Goal: Communication & Community: Answer question/provide support

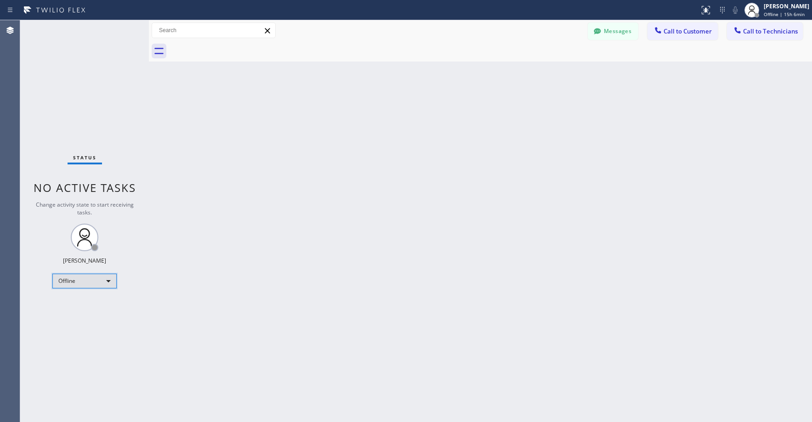
click at [85, 282] on div "Offline" at bounding box center [84, 281] width 64 height 15
click at [83, 315] on li "Unavailable" at bounding box center [84, 317] width 62 height 11
click at [85, 109] on div "Status No active tasks Change activity state to start receiving tasks. [PERSON_…" at bounding box center [84, 221] width 129 height 402
click at [72, 86] on div "Status No active tasks Change activity state to start receiving tasks. [PERSON_…" at bounding box center [84, 221] width 129 height 402
click at [357, 215] on div "Back to Dashboard Change Sender ID Customers Technicians HM [PERSON_NAME] [DATE…" at bounding box center [480, 221] width 663 height 402
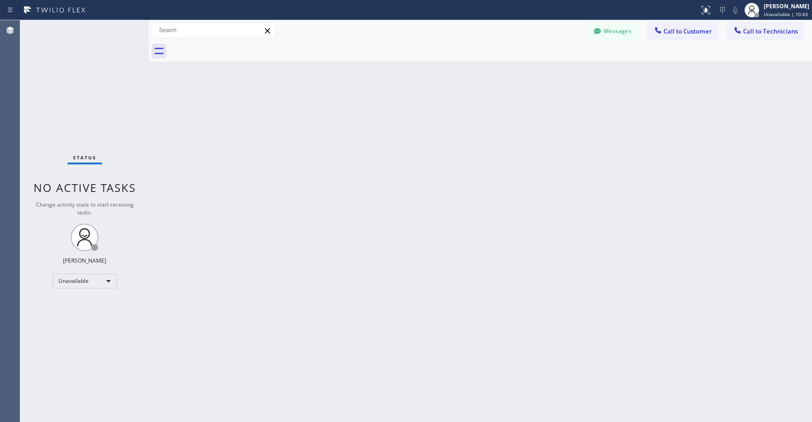
click at [89, 102] on div "Status No active tasks Change activity state to start receiving tasks. [PERSON_…" at bounding box center [84, 221] width 129 height 402
drag, startPoint x: 69, startPoint y: 104, endPoint x: 75, endPoint y: 210, distance: 105.9
click at [69, 105] on div "Status No active tasks Change activity state to start receiving tasks. [PERSON_…" at bounding box center [84, 221] width 129 height 402
drag, startPoint x: 94, startPoint y: 90, endPoint x: 136, endPoint y: 94, distance: 42.0
click at [95, 91] on div "Status No active tasks Change activity state to start receiving tasks. [PERSON_…" at bounding box center [84, 221] width 129 height 402
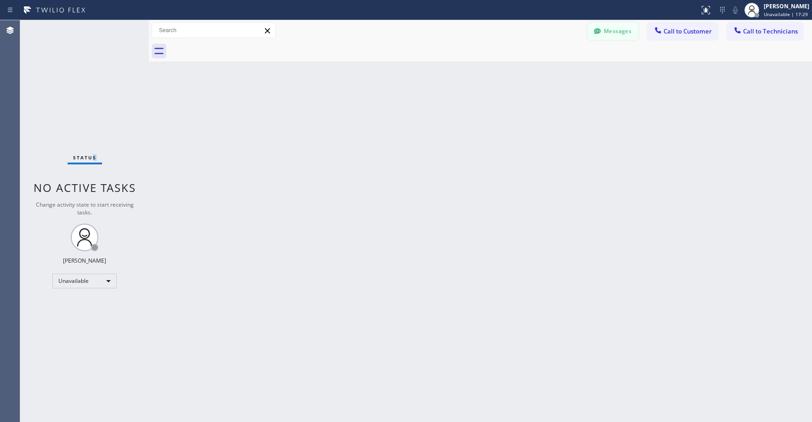
click at [614, 29] on button "Messages" at bounding box center [613, 31] width 51 height 17
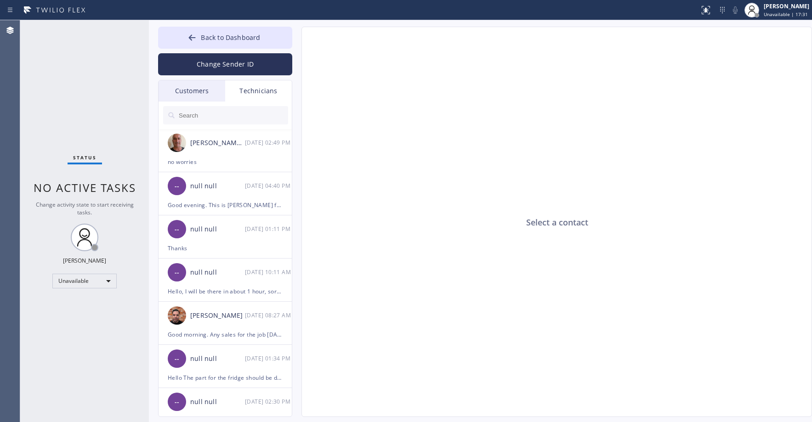
click at [201, 86] on div "Customers" at bounding box center [192, 90] width 67 height 21
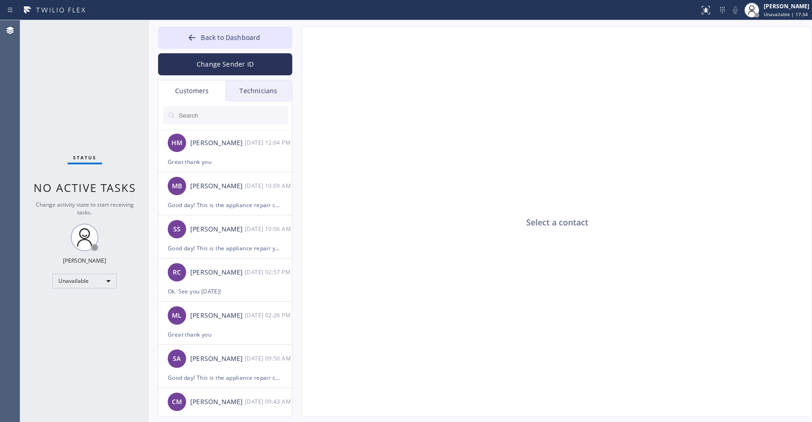
click at [205, 114] on input "text" at bounding box center [233, 115] width 110 height 18
paste input "ZJDDF1"
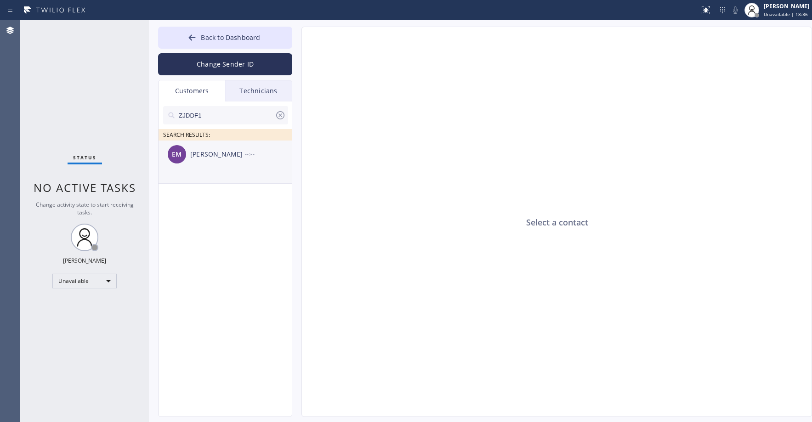
type input "ZJDDF1"
click at [210, 177] on li "EM [PERSON_NAME] --:--" at bounding box center [226, 162] width 134 height 43
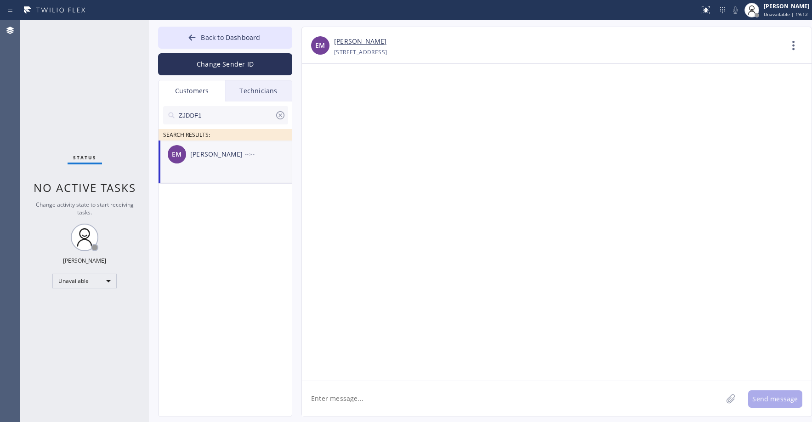
click at [74, 89] on div "Status No active tasks Change activity state to start receiving tasks. [PERSON_…" at bounding box center [84, 221] width 129 height 402
click at [243, 172] on li "EM [PERSON_NAME] --:--" at bounding box center [226, 162] width 134 height 43
click at [338, 402] on textarea at bounding box center [512, 398] width 420 height 35
paste textarea "Viking Appliance Repair Service"
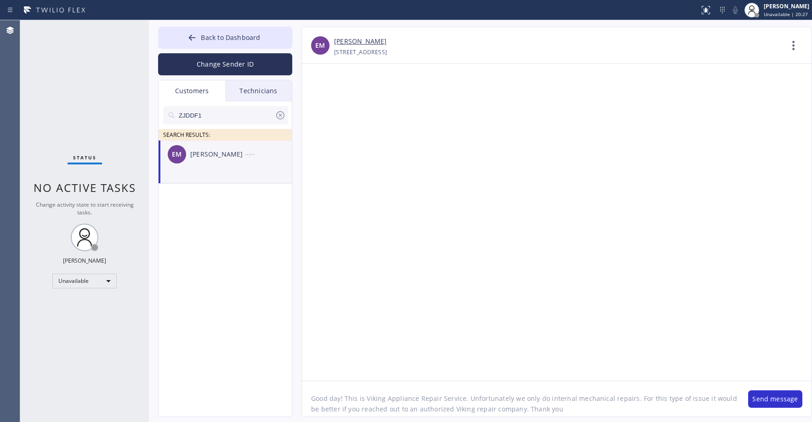
click at [628, 399] on textarea "Good day! This is Viking Appliance Repair Service. Unfortunately we only do int…" at bounding box center [520, 398] width 437 height 35
click at [518, 399] on textarea "Good day! This is Viking Appliance Repair Service. Unfortunately we only do int…" at bounding box center [520, 398] width 437 height 35
click at [578, 254] on div at bounding box center [557, 222] width 510 height 317
drag, startPoint x: 438, startPoint y: 409, endPoint x: 421, endPoint y: 410, distance: 16.6
click at [421, 410] on textarea "Good day! This is Viking Appliance Repair Service. Unfortunately we are not abl…" at bounding box center [520, 398] width 437 height 35
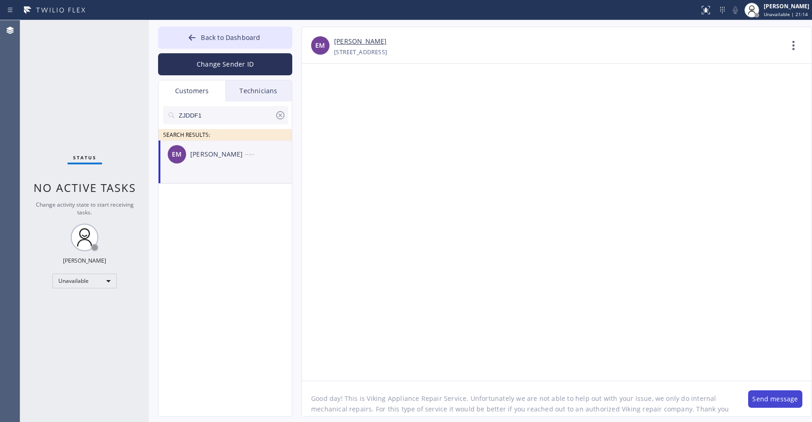
type textarea "Good day! This is Viking Appliance Repair Service. Unfortunately we are not abl…"
click at [760, 399] on button "Send message" at bounding box center [775, 399] width 54 height 17
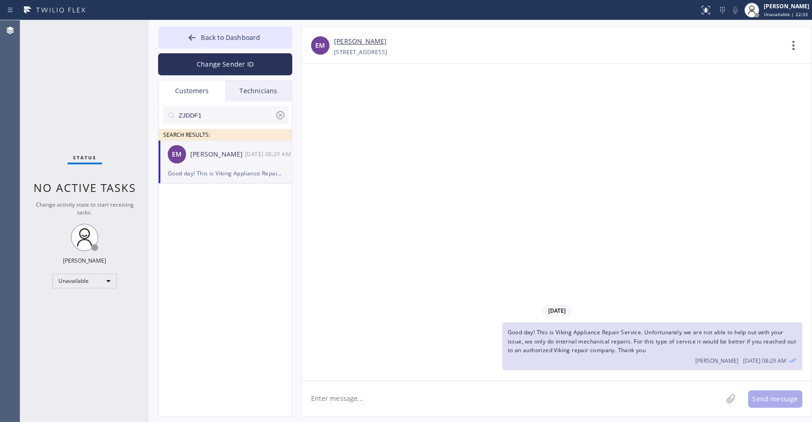
click at [69, 51] on div "Status No active tasks Change activity state to start receiving tasks. [PERSON_…" at bounding box center [84, 221] width 129 height 402
click at [282, 115] on icon at bounding box center [280, 115] width 11 height 11
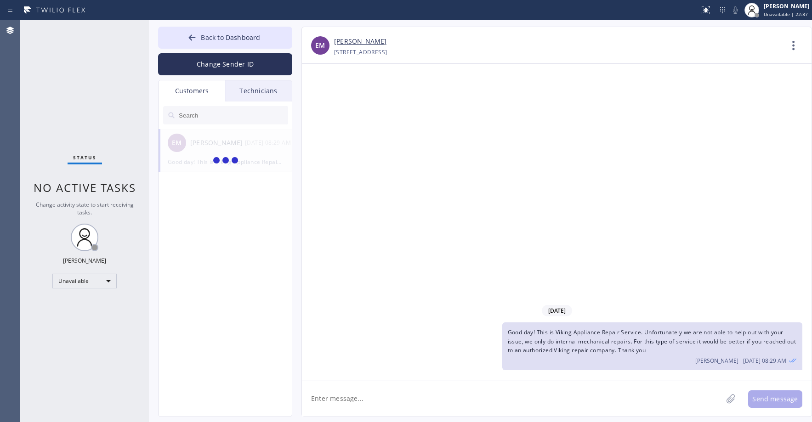
click at [209, 114] on input "text" at bounding box center [233, 115] width 110 height 18
paste input "R1NTUN"
type input "R1NTUN"
drag, startPoint x: 80, startPoint y: 86, endPoint x: 149, endPoint y: 99, distance: 70.6
click at [81, 87] on div "Status No active tasks Change activity state to start receiving tasks. [PERSON_…" at bounding box center [84, 221] width 129 height 402
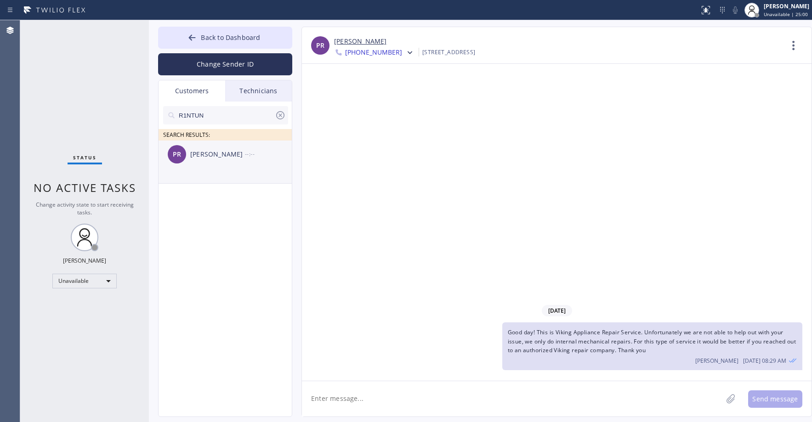
click at [218, 160] on div "[PERSON_NAME] [PERSON_NAME] --:--" at bounding box center [226, 155] width 134 height 28
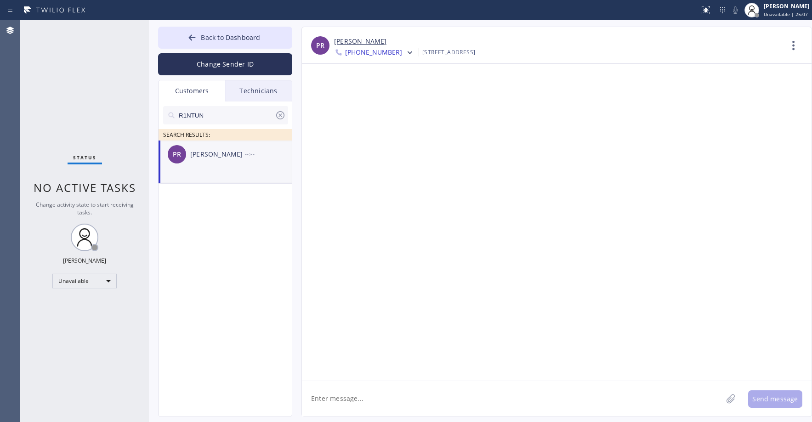
click at [352, 403] on textarea at bounding box center [512, 398] width 420 height 35
paste textarea "Thermador Repair Group"
click at [568, 402] on textarea "Good day! This is Thermador Repair Group. Unfortunately we don't have a tech" at bounding box center [520, 398] width 437 height 35
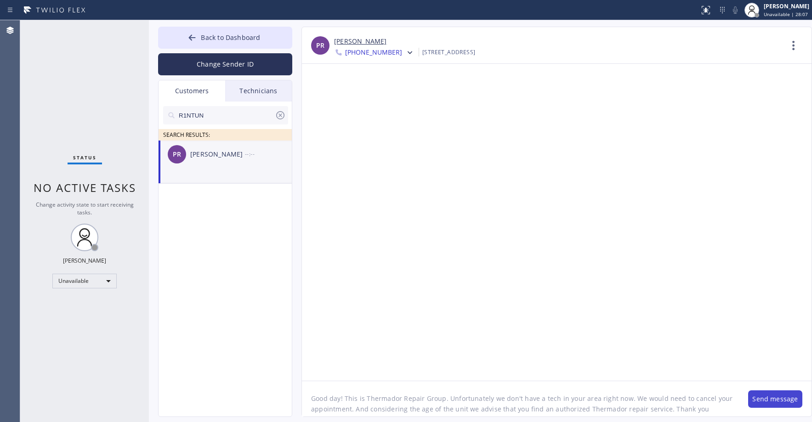
type textarea "Good day! This is Thermador Repair Group. Unfortunately we don't have a tech in…"
click at [778, 403] on button "Send message" at bounding box center [775, 399] width 54 height 17
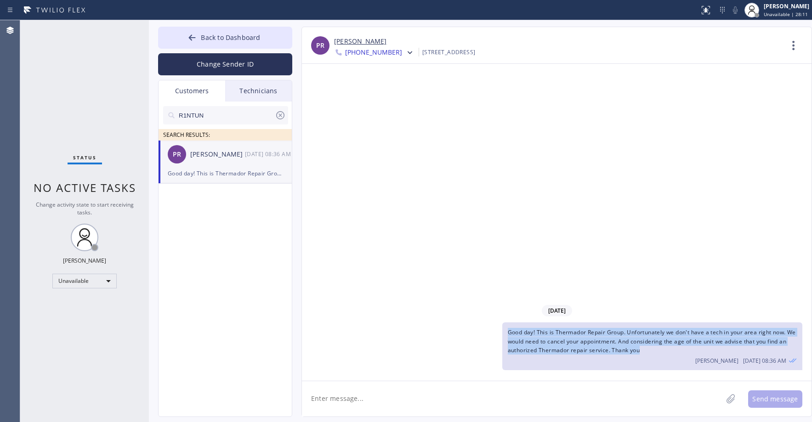
drag, startPoint x: 656, startPoint y: 352, endPoint x: 507, endPoint y: 336, distance: 149.3
click at [507, 336] on div "Good day! This is Thermador Repair Group. Unfortunately we don't have a tech in…" at bounding box center [652, 347] width 300 height 48
copy span "Good day! This is Thermador Repair Group. Unfortunately we don't have a tech in…"
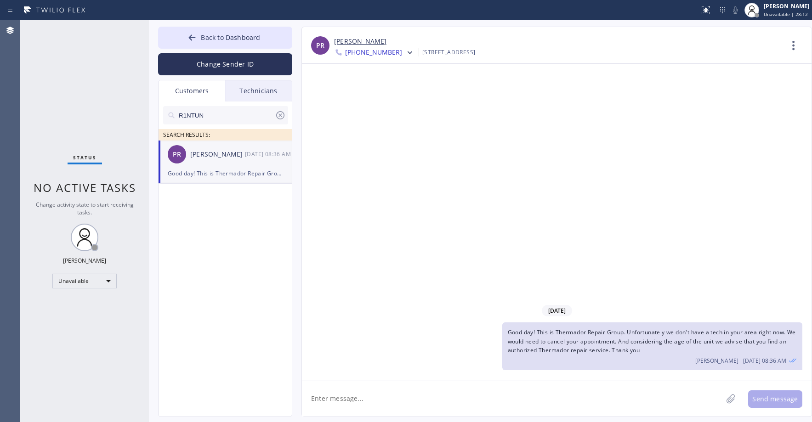
click at [367, 53] on span "[PHONE_NUMBER]" at bounding box center [373, 53] width 57 height 11
click at [379, 113] on div "[PHONE_NUMBER]" at bounding box center [387, 115] width 106 height 21
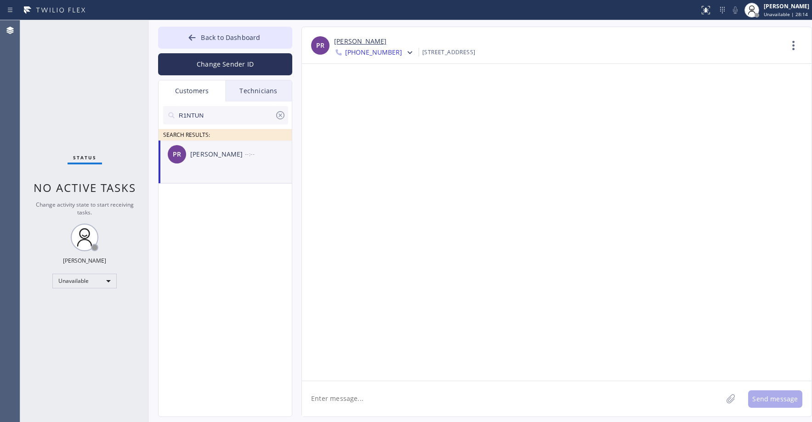
click at [368, 399] on textarea at bounding box center [512, 398] width 420 height 35
paste textarea "Good day! This is Thermador Repair Group. Unfortunately we don't have a tech in…"
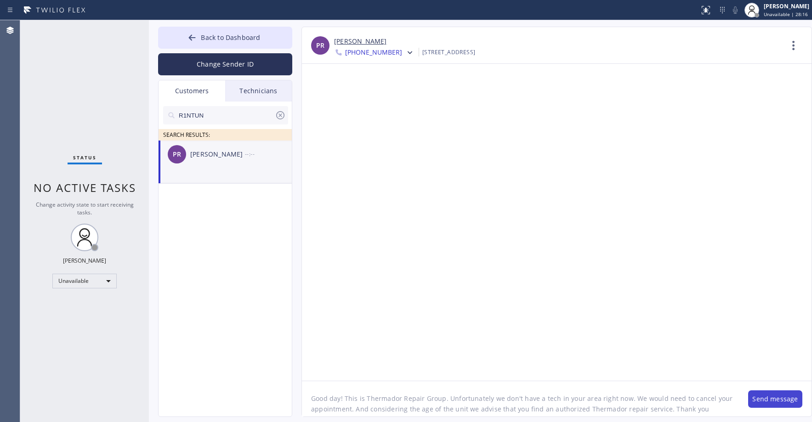
type textarea "Good day! This is Thermador Repair Group. Unfortunately we don't have a tech in…"
click at [779, 399] on button "Send message" at bounding box center [775, 399] width 54 height 17
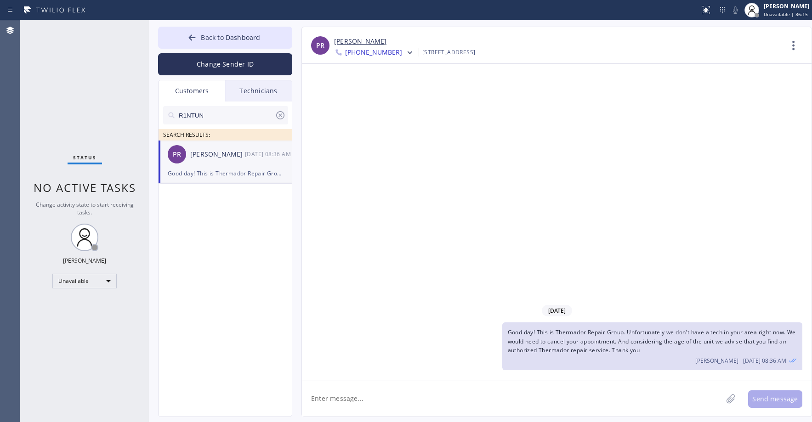
click at [77, 79] on div "Status No active tasks Change activity state to start receiving tasks. [PERSON_…" at bounding box center [84, 221] width 129 height 402
click at [279, 115] on icon at bounding box center [280, 115] width 11 height 11
click at [221, 37] on span "Back to Dashboard" at bounding box center [230, 37] width 59 height 9
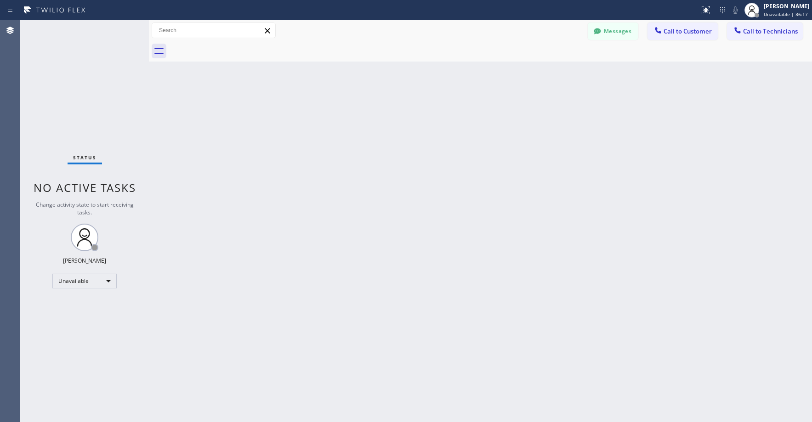
click at [84, 73] on div "Status No active tasks Change activity state to start receiving tasks. [PERSON_…" at bounding box center [84, 221] width 129 height 402
click at [66, 76] on div "Status No active tasks Change activity state to start receiving tasks. [PERSON_…" at bounding box center [84, 221] width 129 height 402
click at [98, 97] on div "Status No active tasks Change activity state to start receiving tasks. [PERSON_…" at bounding box center [84, 221] width 129 height 402
click at [89, 86] on div "Status No active tasks Change activity state to start receiving tasks. [PERSON_…" at bounding box center [84, 221] width 129 height 402
click at [634, 144] on div "Back to Dashboard Change Sender ID Customers Technicians [PERSON_NAME] [PERSON_…" at bounding box center [480, 221] width 663 height 402
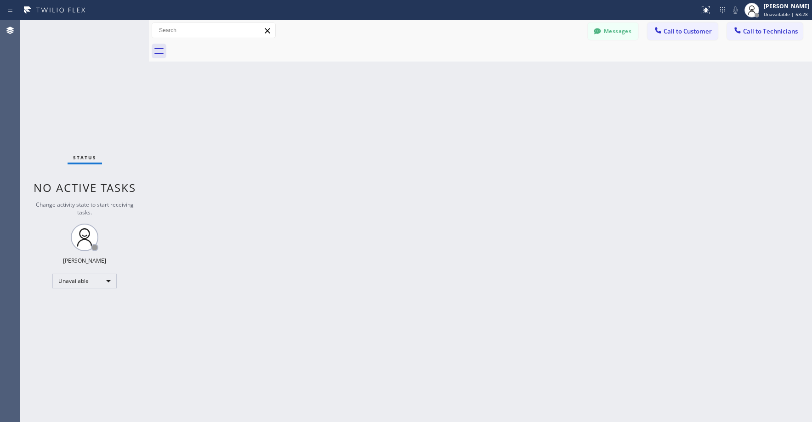
click at [476, 217] on div "Back to Dashboard Change Sender ID Customers Technicians [PERSON_NAME] [PERSON_…" at bounding box center [480, 221] width 663 height 402
click at [608, 33] on button "Messages" at bounding box center [613, 31] width 51 height 17
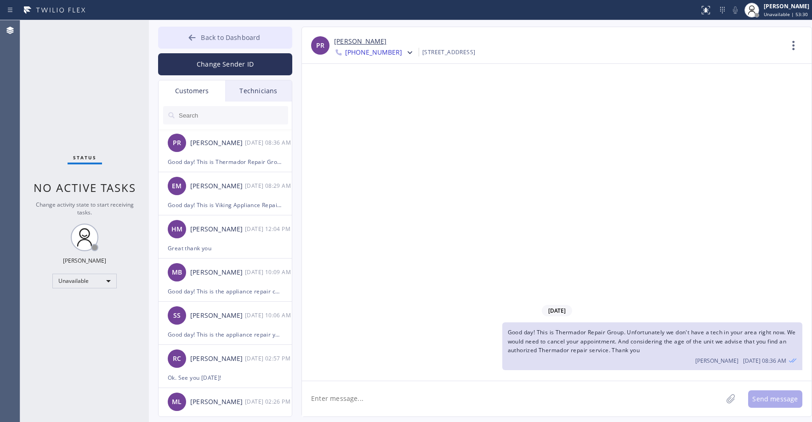
click at [210, 39] on span "Back to Dashboard" at bounding box center [230, 37] width 59 height 9
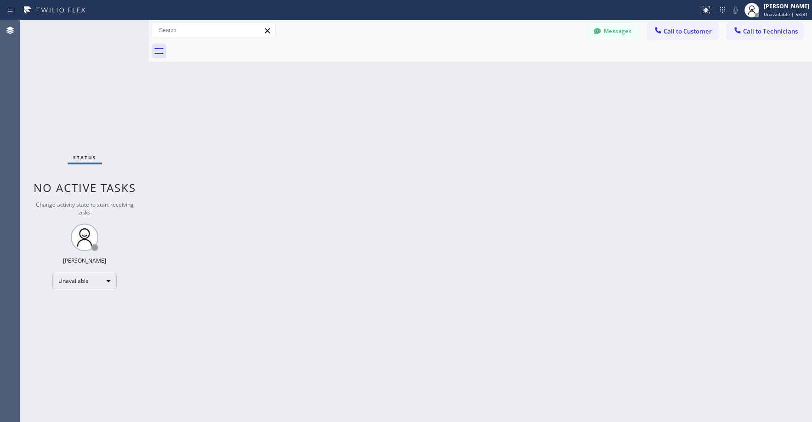
click at [405, 224] on div "Back to Dashboard Change Sender ID Customers Technicians [PERSON_NAME] [PERSON_…" at bounding box center [480, 221] width 663 height 402
click at [76, 112] on div "Status No active tasks Change activity state to start receiving tasks. [PERSON_…" at bounding box center [84, 221] width 129 height 402
click at [95, 112] on div "Status No active tasks Change activity state to start receiving tasks. [PERSON_…" at bounding box center [84, 221] width 129 height 402
drag, startPoint x: 76, startPoint y: 79, endPoint x: 179, endPoint y: 0, distance: 129.1
click at [78, 78] on div "Status No active tasks Change activity state to start receiving tasks. [PERSON_…" at bounding box center [84, 221] width 129 height 402
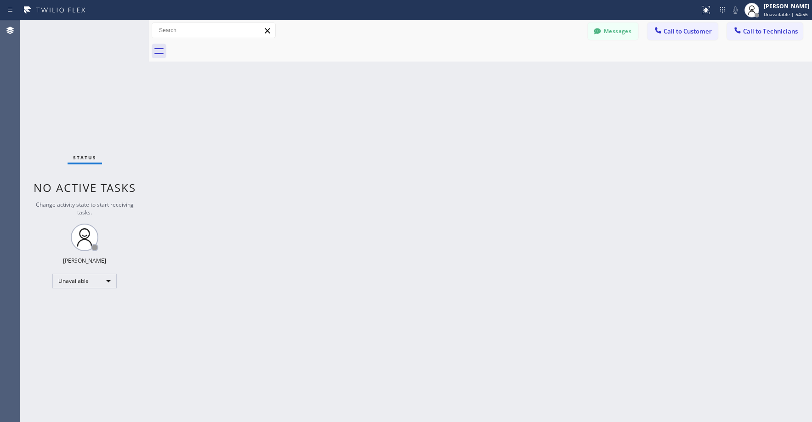
drag, startPoint x: 94, startPoint y: 103, endPoint x: 406, endPoint y: 69, distance: 313.4
click at [99, 105] on div "Status No active tasks Change activity state to start receiving tasks. [PERSON_…" at bounding box center [84, 221] width 129 height 402
click at [611, 27] on button "Messages" at bounding box center [613, 31] width 51 height 17
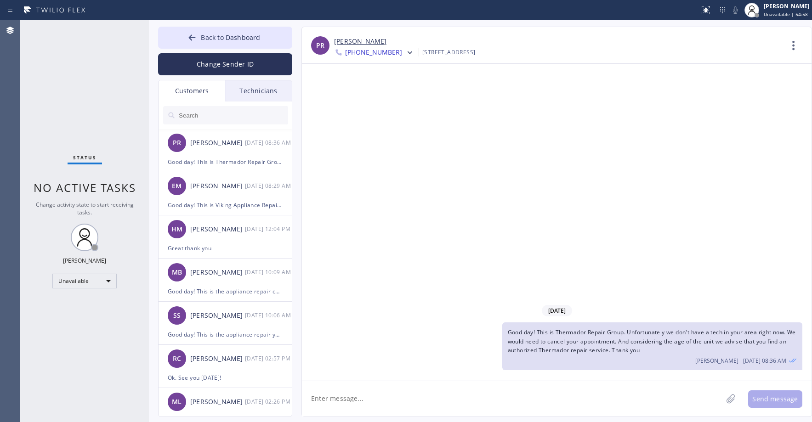
click at [200, 116] on input "text" at bounding box center [233, 115] width 110 height 18
paste input "QQ82UZ"
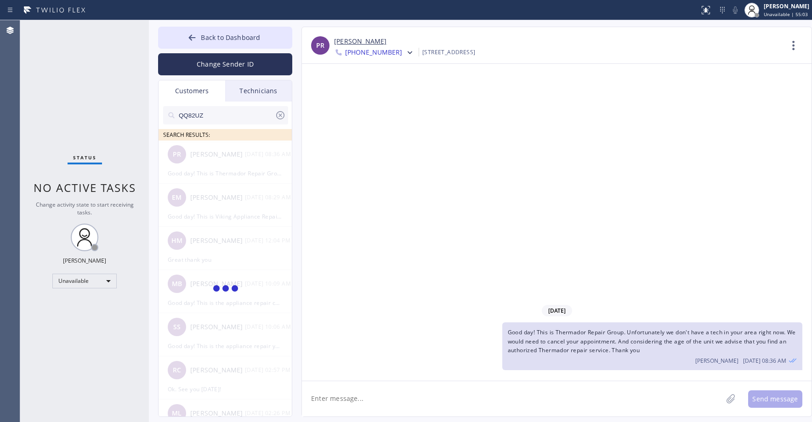
type input "QQ82UZ"
click at [78, 86] on div "Status No active tasks Change activity state to start receiving tasks. [PERSON_…" at bounding box center [84, 221] width 129 height 402
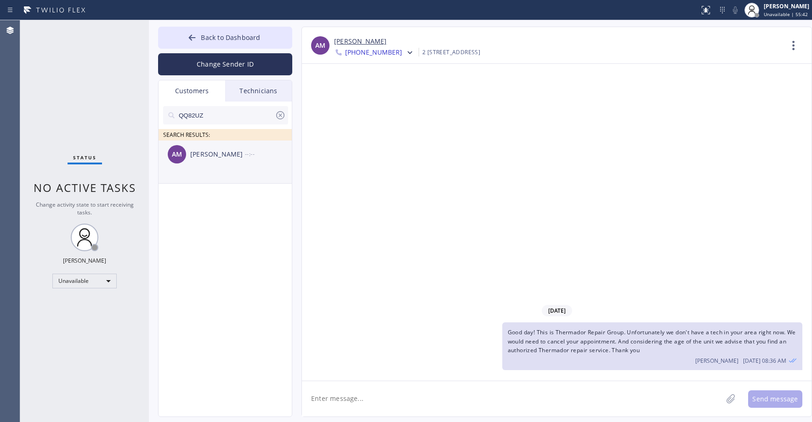
click at [210, 164] on div "AM [PERSON_NAME] --:--" at bounding box center [226, 155] width 134 height 28
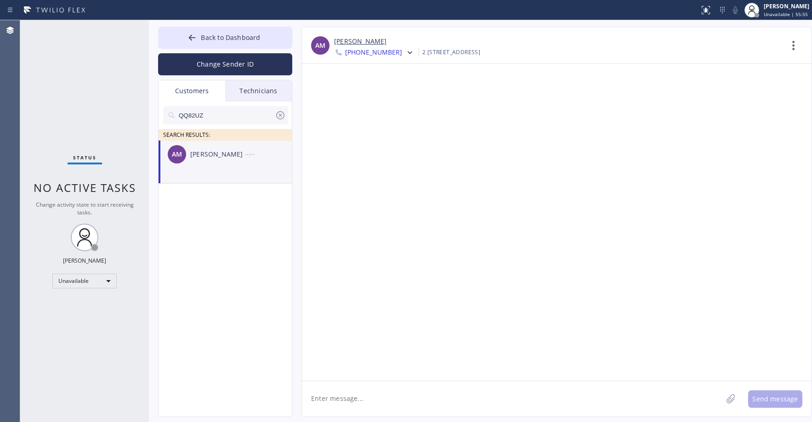
click at [346, 397] on textarea at bounding box center [512, 398] width 420 height 35
paste textarea "Red Apple Appliance Repair [GEOGRAPHIC_DATA]"
click at [79, 86] on div "Status No active tasks Change activity state to start receiving tasks. [PERSON_…" at bounding box center [84, 221] width 129 height 402
click at [722, 399] on textarea "Good day! This is Red Apple Appliance Repair Phoenix. Unfortunately our technic…" at bounding box center [520, 398] width 437 height 35
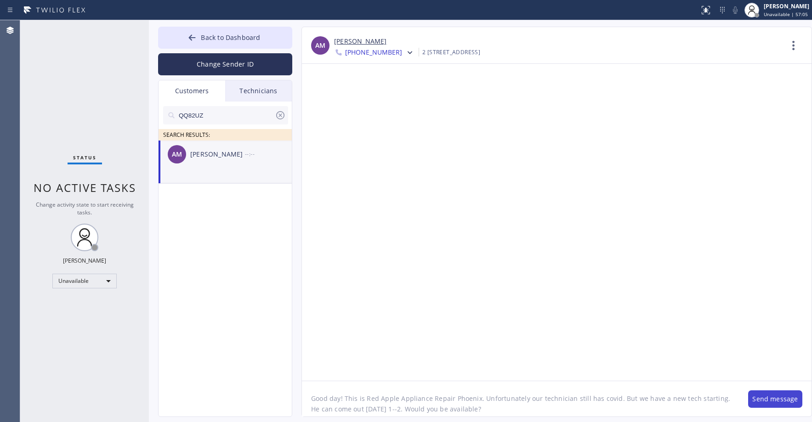
type textarea "Good day! This is Red Apple Appliance Repair Phoenix. Unfortunately our technic…"
click at [771, 396] on button "Send message" at bounding box center [775, 399] width 54 height 17
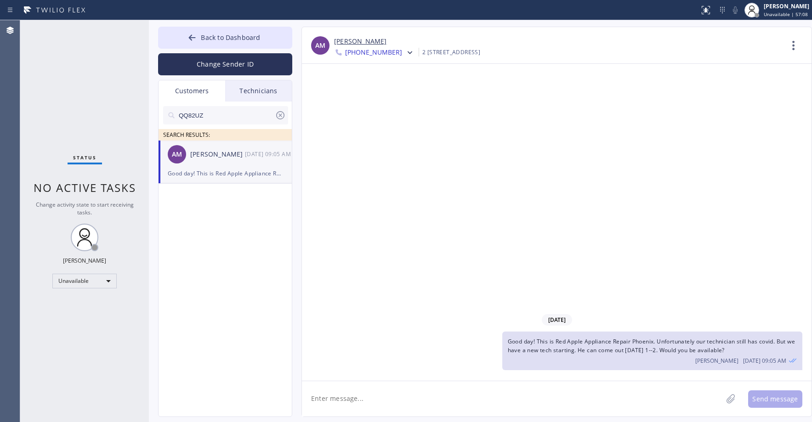
click at [598, 341] on span "Good day! This is Red Apple Appliance Repair Phoenix. Unfortunately our technic…" at bounding box center [651, 346] width 287 height 17
copy span "Good day! This is Red Apple Appliance Repair Phoenix. Unfortunately our technic…"
click at [372, 56] on span "[PHONE_NUMBER]" at bounding box center [373, 53] width 57 height 11
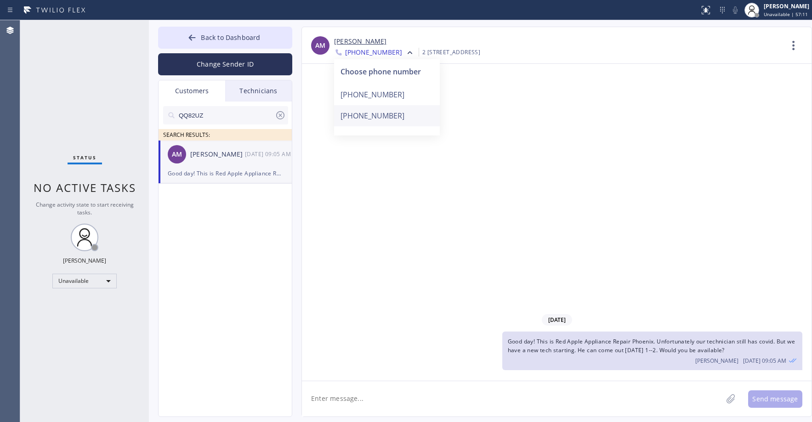
click at [379, 119] on div "[PHONE_NUMBER]" at bounding box center [387, 115] width 106 height 21
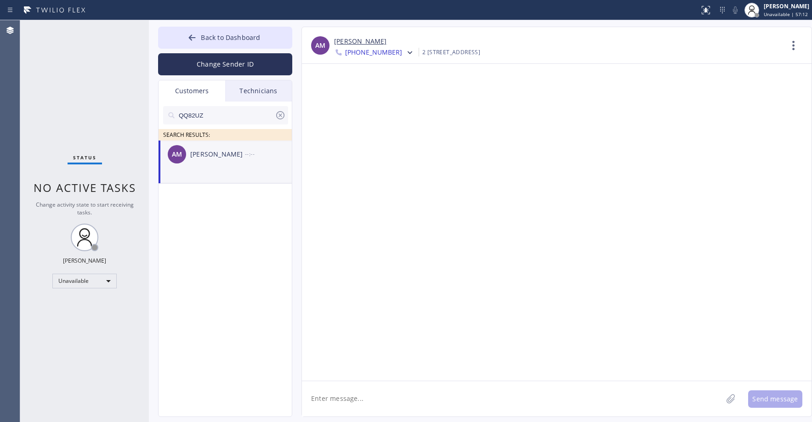
click at [364, 399] on textarea at bounding box center [512, 398] width 420 height 35
paste textarea "Good day! This is Red Apple Appliance Repair Phoenix. Unfortunately our technic…"
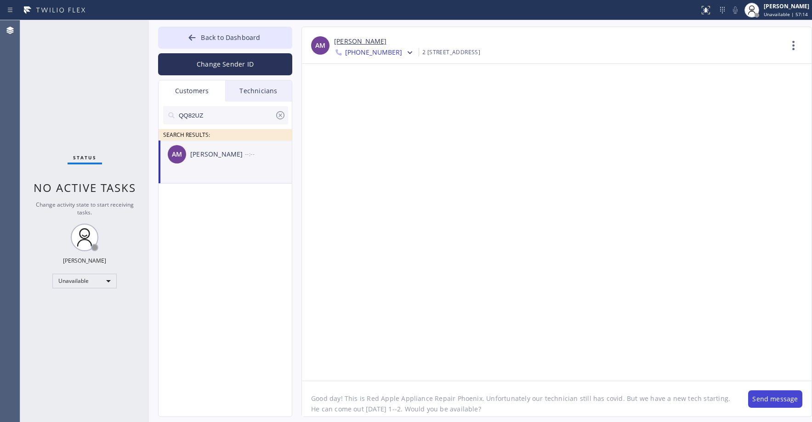
type textarea "Good day! This is Red Apple Appliance Repair Phoenix. Unfortunately our technic…"
click at [768, 401] on button "Send message" at bounding box center [775, 399] width 54 height 17
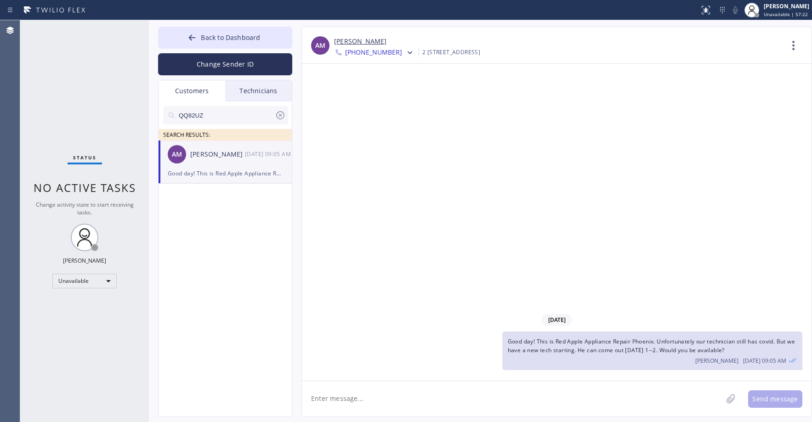
click at [278, 117] on icon at bounding box center [280, 115] width 11 height 11
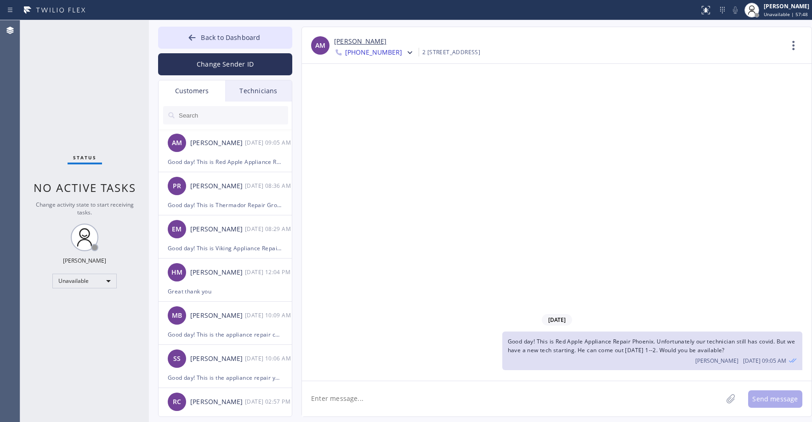
click at [82, 80] on div "Status No active tasks Change activity state to start receiving tasks. [PERSON_…" at bounding box center [84, 221] width 129 height 402
click at [71, 90] on div "Status No active tasks Change activity state to start receiving tasks. [PERSON_…" at bounding box center [84, 221] width 129 height 402
click at [71, 98] on div "Status No active tasks Change activity state to start receiving tasks. [PERSON_…" at bounding box center [84, 221] width 129 height 402
click at [198, 157] on div "Good day! This is Red Apple Appliance Repair Phoenix. Unfortunately our technic…" at bounding box center [225, 162] width 115 height 11
click at [361, 53] on span "[PHONE_NUMBER]" at bounding box center [373, 53] width 57 height 11
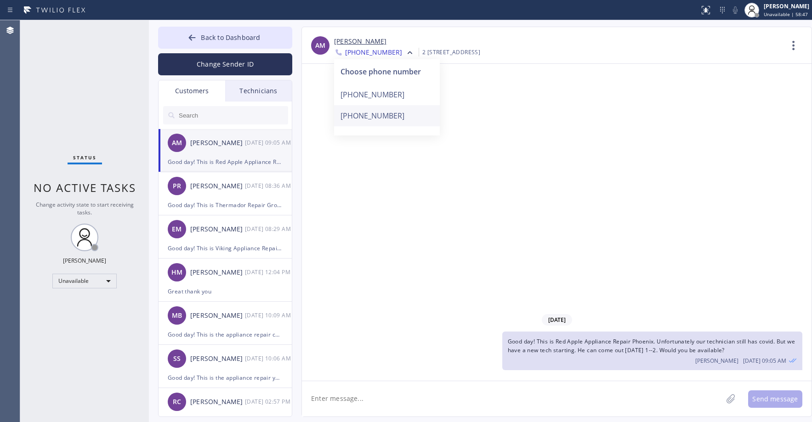
click at [378, 115] on div "[PHONE_NUMBER]" at bounding box center [387, 115] width 106 height 21
click at [370, 51] on span "[PHONE_NUMBER]" at bounding box center [373, 53] width 57 height 11
click at [378, 95] on div "[PHONE_NUMBER]" at bounding box center [387, 94] width 106 height 21
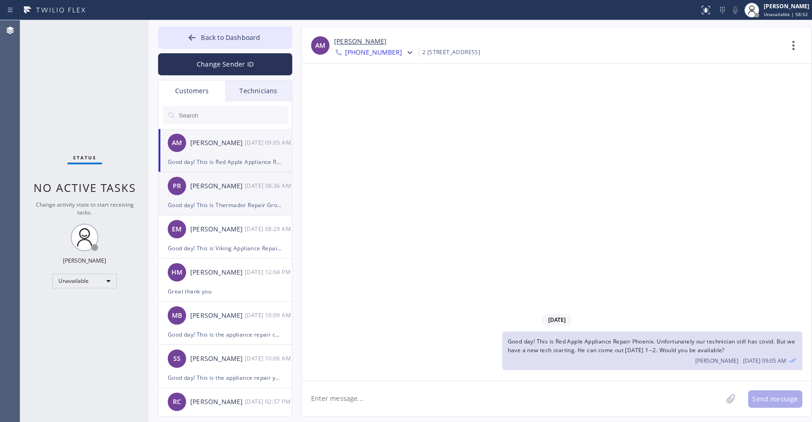
click at [207, 199] on div "[PERSON_NAME] [PERSON_NAME] [DATE] 08:36 AM" at bounding box center [226, 186] width 134 height 28
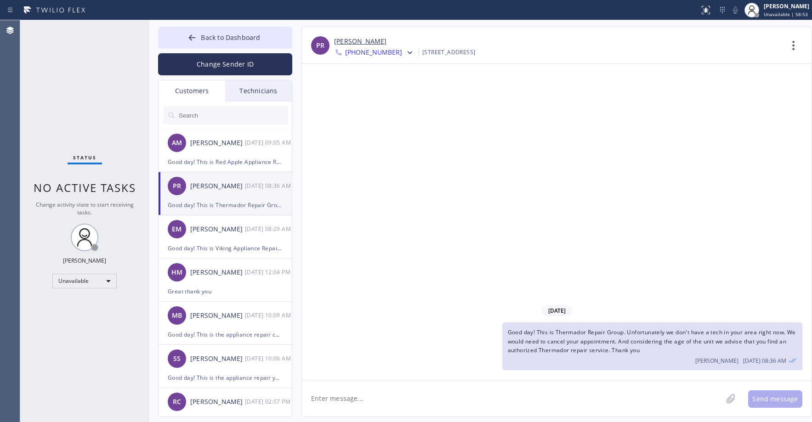
click at [226, 114] on input "text" at bounding box center [233, 115] width 110 height 18
paste input "DFQVAE"
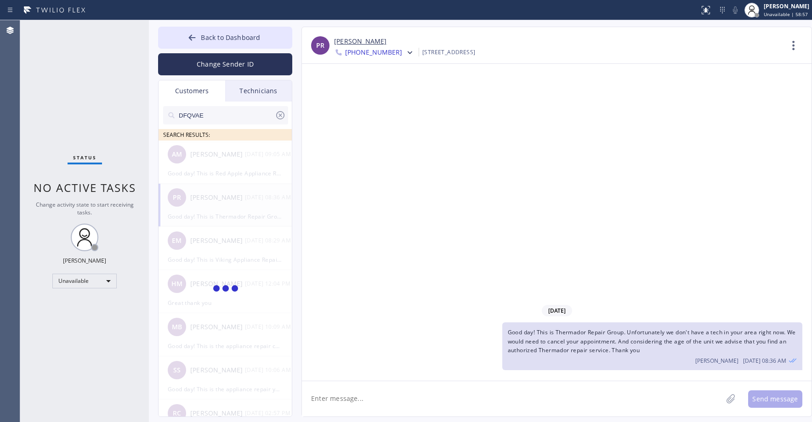
type input "DFQVAE"
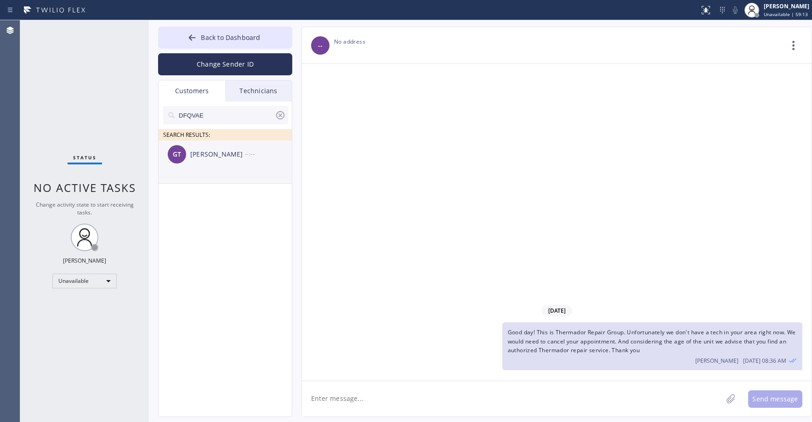
click at [238, 177] on li "GT [PERSON_NAME] --:--" at bounding box center [226, 162] width 134 height 43
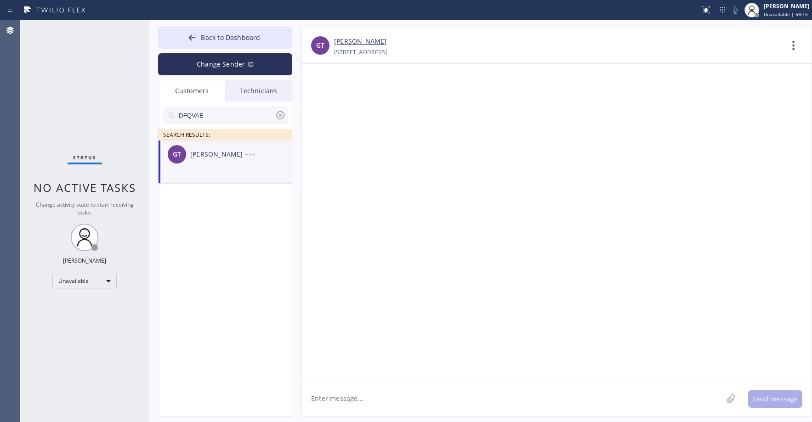
click at [342, 404] on textarea at bounding box center [512, 398] width 420 height 35
paste textarea "LG Repairs Phoenix"
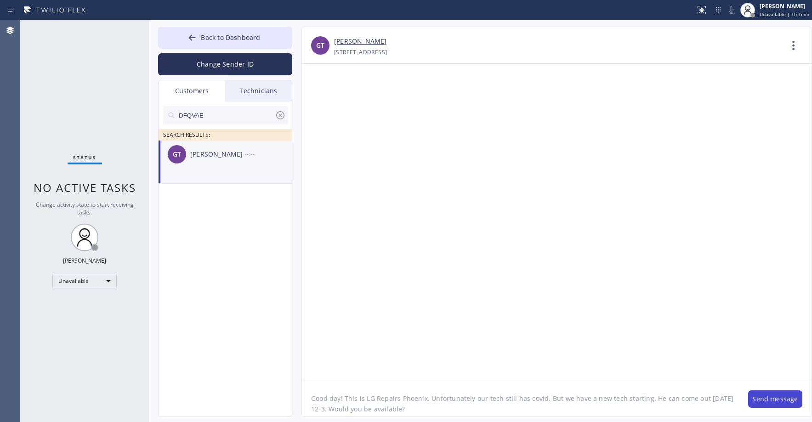
type textarea "Good day! This is LG Repairs Phoenix. Unfortunately our tech still has covid. B…"
click at [778, 401] on button "Send message" at bounding box center [775, 399] width 54 height 17
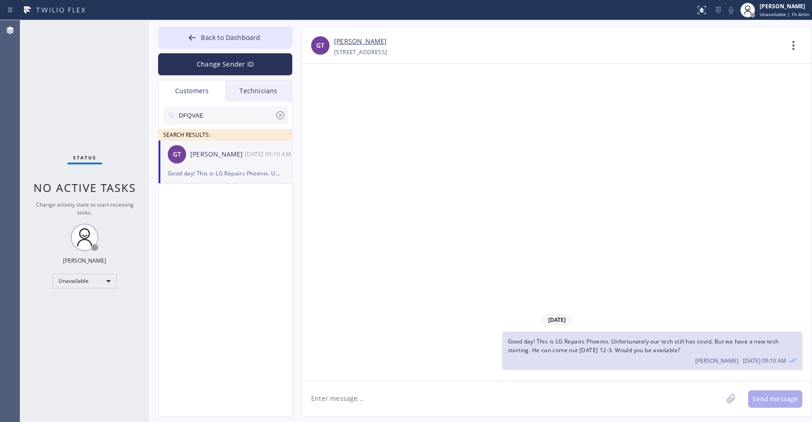
click at [78, 102] on div "Status No active tasks Change activity state to start receiving tasks. [PERSON_…" at bounding box center [84, 221] width 129 height 402
click at [280, 112] on icon at bounding box center [280, 115] width 11 height 11
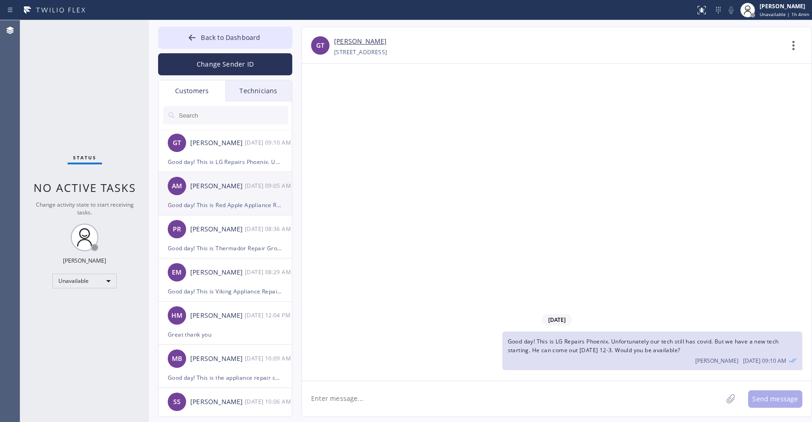
click at [243, 192] on div "AM [PERSON_NAME] [DATE] 09:05 AM" at bounding box center [226, 186] width 134 height 28
click at [382, 50] on span "[PHONE_NUMBER]" at bounding box center [373, 53] width 57 height 11
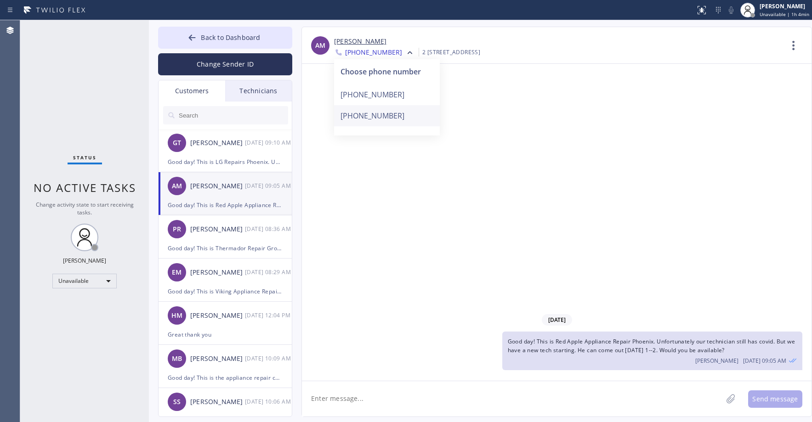
click at [385, 123] on div "[PHONE_NUMBER]" at bounding box center [387, 115] width 106 height 21
click at [372, 46] on link "[PERSON_NAME]" at bounding box center [360, 41] width 52 height 11
click at [212, 42] on button "Back to Dashboard" at bounding box center [225, 38] width 134 height 22
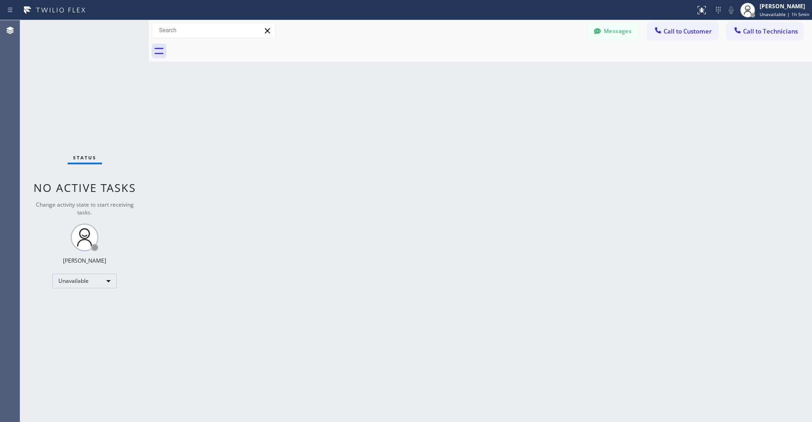
click at [80, 92] on div "Status No active tasks Change activity state to start receiving tasks. [PERSON_…" at bounding box center [84, 221] width 129 height 402
click at [97, 95] on div "Status No active tasks Change activity state to start receiving tasks. [PERSON_…" at bounding box center [84, 221] width 129 height 402
click at [764, 32] on span "Call to Technicians" at bounding box center [770, 31] width 55 height 8
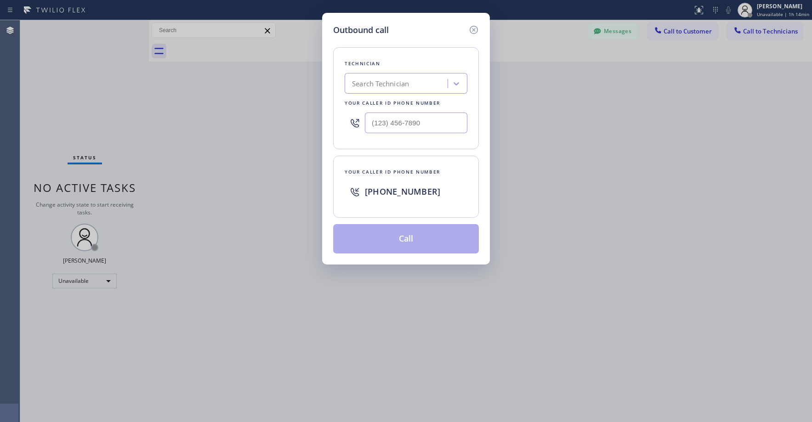
click at [402, 82] on div "Search Technician" at bounding box center [380, 84] width 57 height 11
type input "jashwa"
click at [394, 103] on div "[PERSON_NAME]" at bounding box center [406, 103] width 123 height 17
type input "[PHONE_NUMBER]"
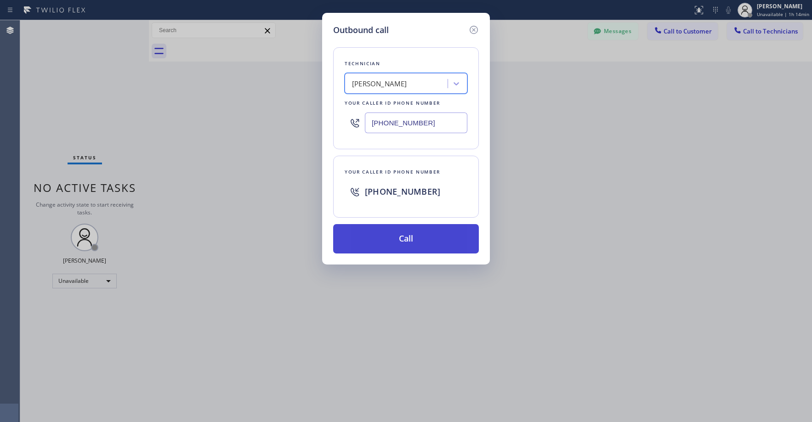
click at [403, 241] on button "Call" at bounding box center [406, 238] width 146 height 29
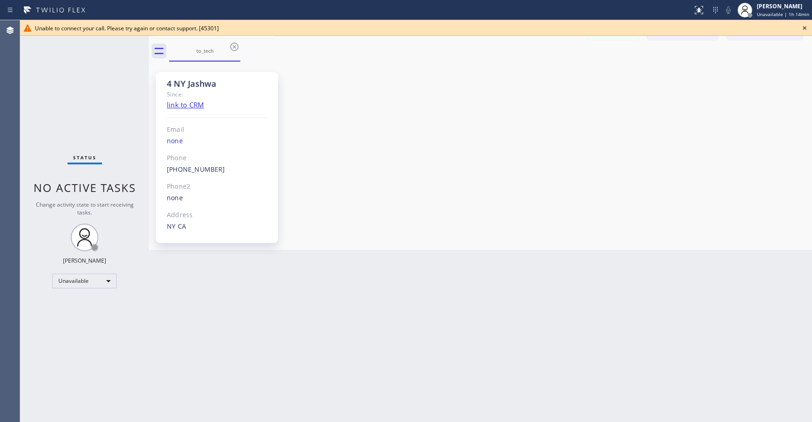
click at [806, 29] on icon at bounding box center [804, 28] width 11 height 11
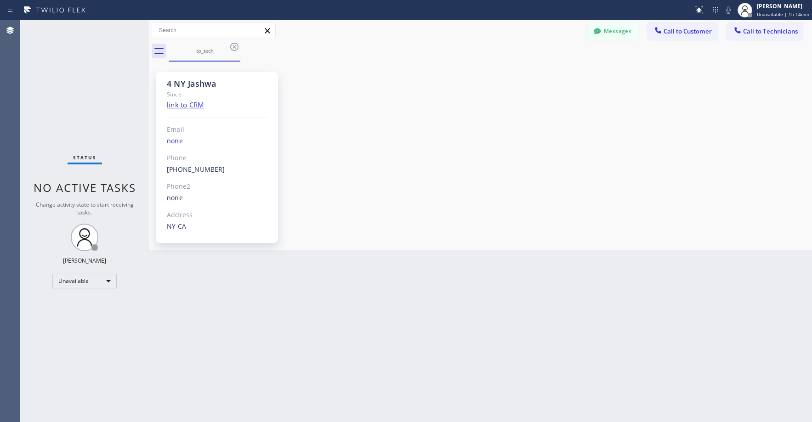
click at [406, 125] on div "4 NY Jashwa Since: link to CRM Email none Phone [PHONE_NUMBER] Outbound call Te…" at bounding box center [480, 156] width 659 height 184
click at [235, 48] on icon at bounding box center [234, 47] width 8 height 8
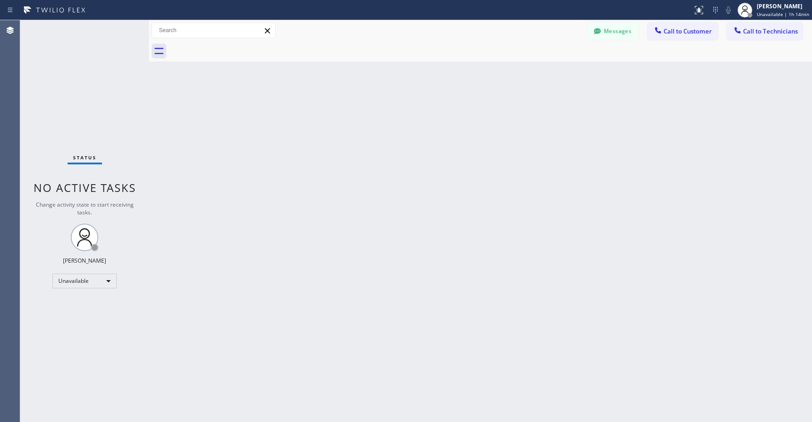
drag, startPoint x: 97, startPoint y: 76, endPoint x: 88, endPoint y: 104, distance: 29.2
click at [96, 78] on div "Status No active tasks Change activity state to start receiving tasks. [PERSON_…" at bounding box center [84, 221] width 129 height 402
click at [93, 76] on div "Status No active tasks Change activity state to start receiving tasks. [PERSON_…" at bounding box center [84, 221] width 129 height 402
drag, startPoint x: 62, startPoint y: 66, endPoint x: 187, endPoint y: 66, distance: 125.5
click at [67, 66] on div "Status No active tasks Change activity state to start receiving tasks. [PERSON_…" at bounding box center [84, 221] width 129 height 402
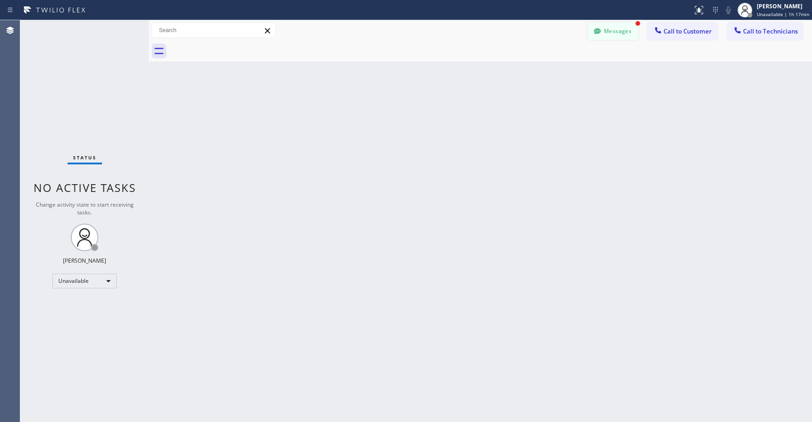
click at [627, 27] on button "Messages" at bounding box center [613, 31] width 51 height 17
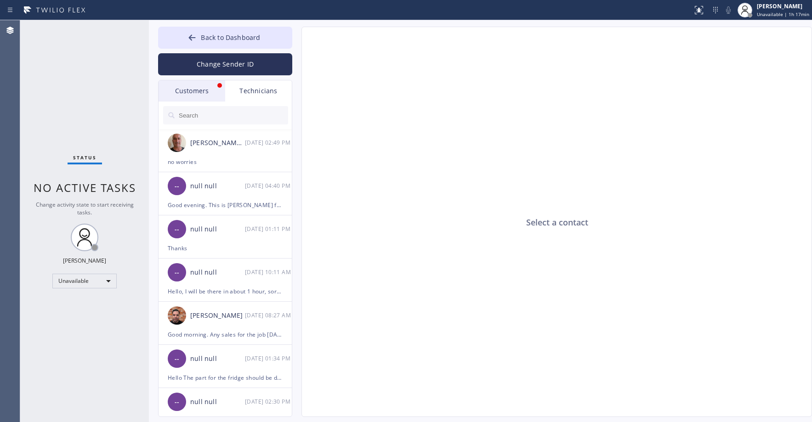
click at [205, 93] on div "Customers" at bounding box center [192, 90] width 67 height 21
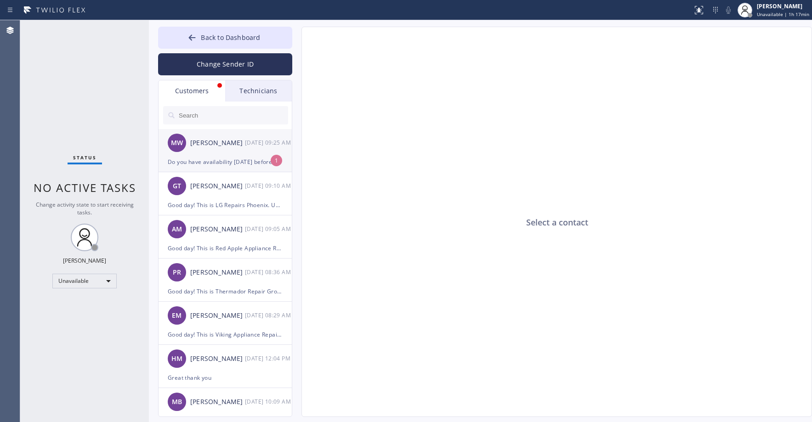
click at [218, 153] on div "MW [PERSON_NAME] [DATE] 09:25 AM" at bounding box center [226, 143] width 134 height 28
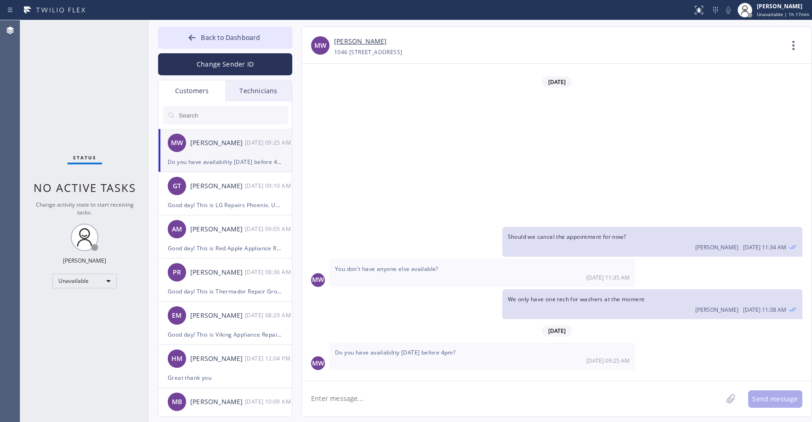
click at [344, 43] on link "[PERSON_NAME]" at bounding box center [360, 41] width 52 height 11
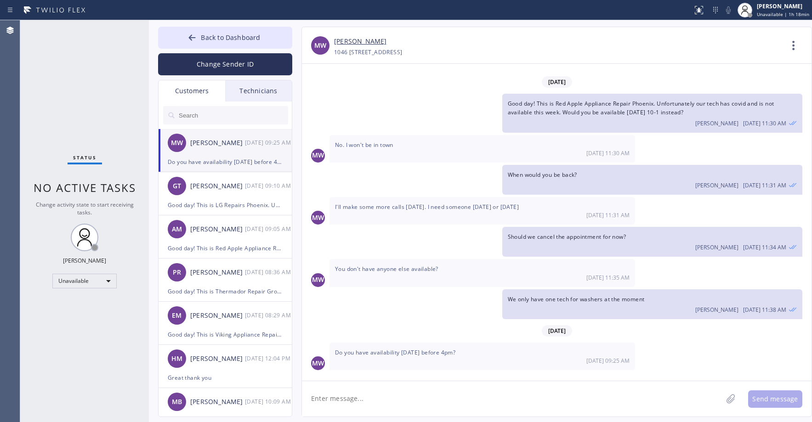
click at [386, 399] on textarea at bounding box center [512, 398] width 420 height 35
click at [402, 52] on div "1046 [STREET_ADDRESS]" at bounding box center [368, 52] width 68 height 11
copy div "85022"
click at [370, 404] on textarea "We can do [PERSON_NAME]" at bounding box center [520, 398] width 437 height 35
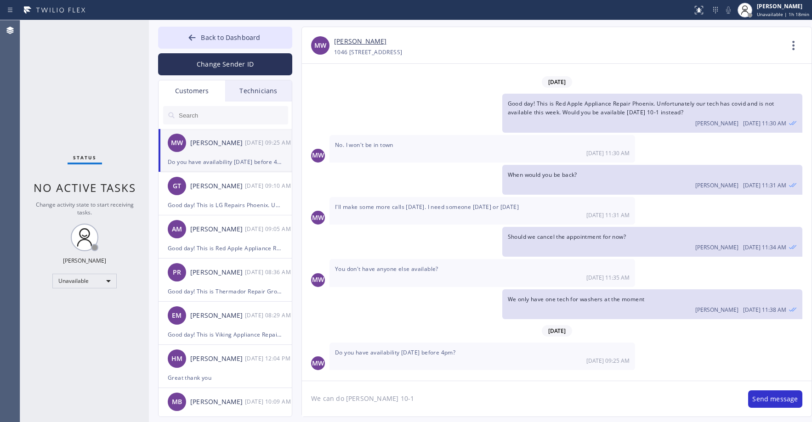
click at [358, 400] on textarea "We can do [PERSON_NAME] 10-1" at bounding box center [520, 398] width 437 height 35
type textarea "We can do [DATE] 10-1"
click at [774, 399] on button "Send message" at bounding box center [775, 399] width 54 height 17
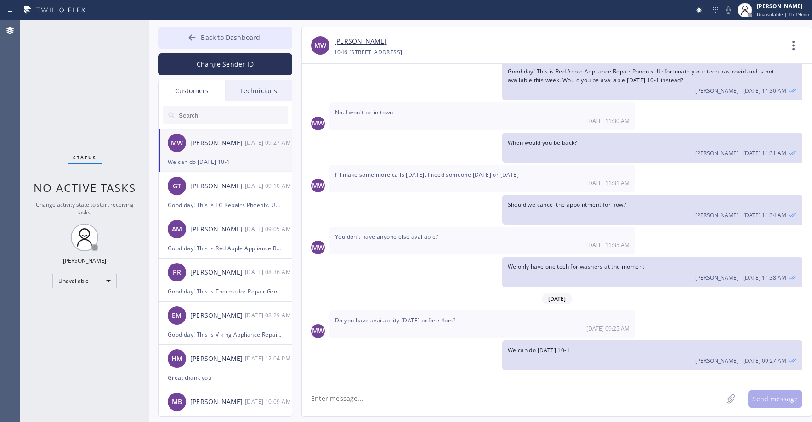
click at [226, 40] on span "Back to Dashboard" at bounding box center [230, 37] width 59 height 9
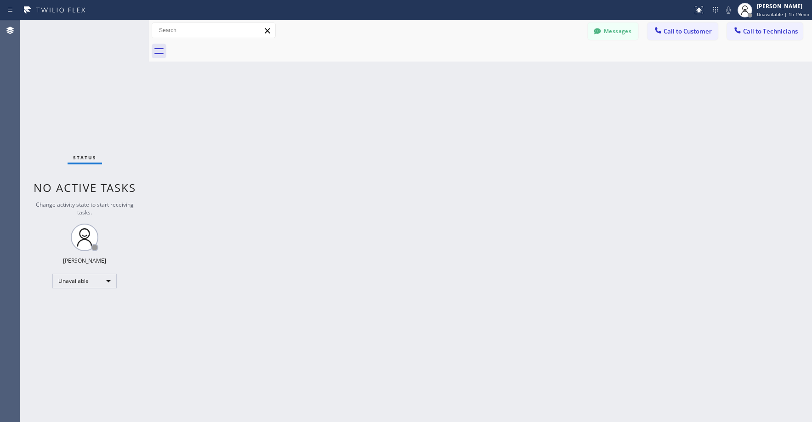
click at [101, 77] on div "Status No active tasks Change activity state to start receiving tasks. [PERSON_…" at bounding box center [84, 221] width 129 height 402
click at [603, 34] on button "Messages" at bounding box center [613, 31] width 51 height 17
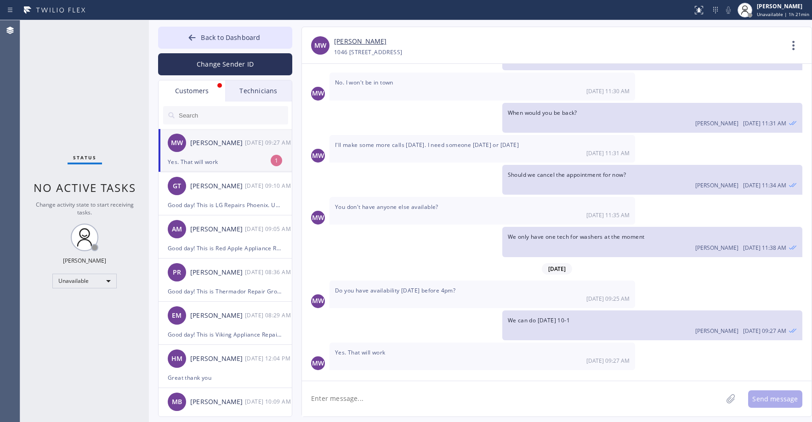
click at [216, 159] on div "Yes. That will work" at bounding box center [225, 162] width 115 height 11
click at [361, 401] on textarea at bounding box center [512, 398] width 420 height 35
drag, startPoint x: 44, startPoint y: 64, endPoint x: 274, endPoint y: 93, distance: 231.6
click at [46, 65] on div "Status No active tasks Change activity state to start receiving tasks. [PERSON_…" at bounding box center [84, 221] width 129 height 402
click at [213, 114] on input "text" at bounding box center [233, 115] width 110 height 18
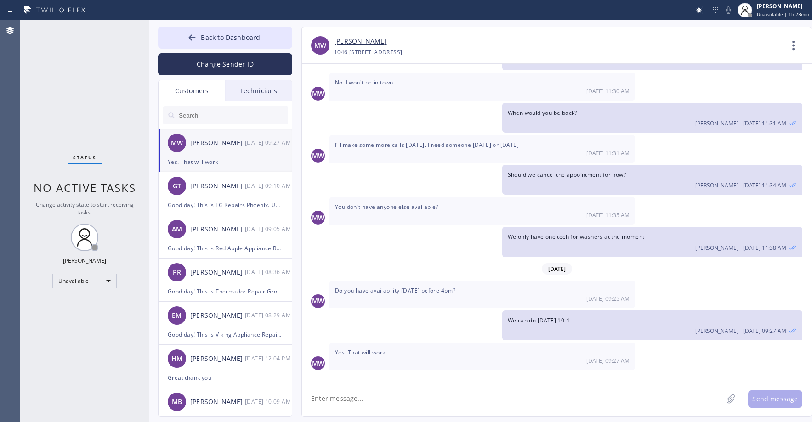
paste input "N1MWDP"
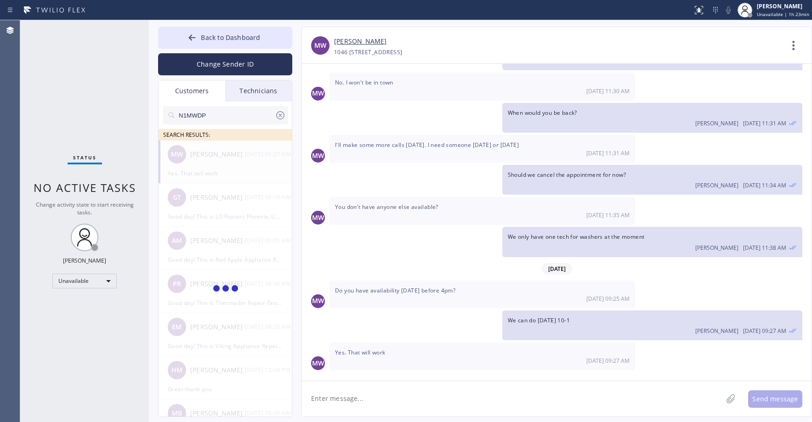
type input "N1MWDP"
click at [236, 171] on li "AS [PERSON_NAME] --:--" at bounding box center [226, 162] width 134 height 43
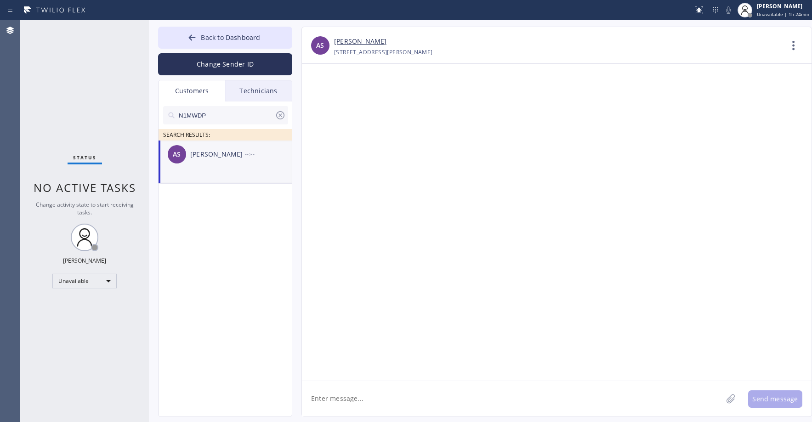
scroll to position [0, 0]
click at [366, 401] on textarea at bounding box center [512, 398] width 420 height 35
paste textarea "Wolf Top Choice Appliance Repair Mesa"
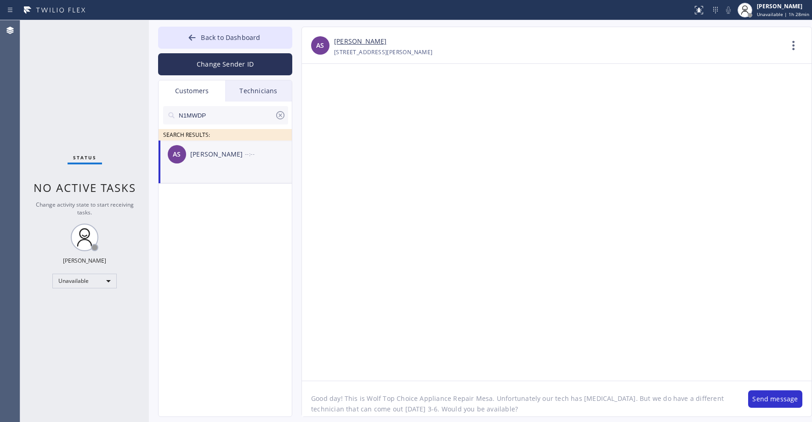
type textarea "Good day! This is Wolf Top Choice Appliance Repair Mesa. Unfortunately our tech…"
click at [768, 399] on button "Send message" at bounding box center [775, 399] width 54 height 17
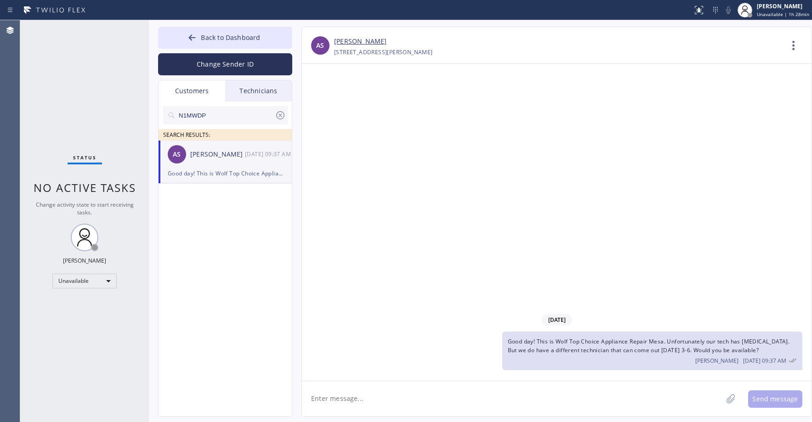
click at [356, 41] on link "[PERSON_NAME]" at bounding box center [360, 41] width 52 height 11
click at [89, 108] on div "Status No active tasks Change activity state to start receiving tasks. [PERSON_…" at bounding box center [84, 221] width 129 height 402
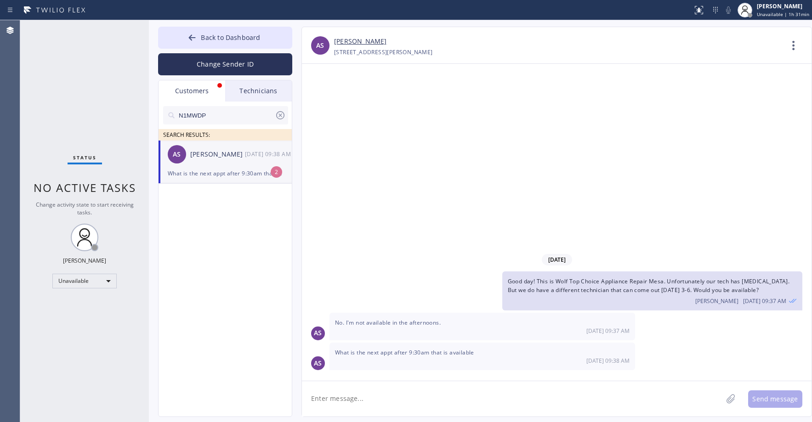
click at [76, 97] on div "Status No active tasks Change activity state to start receiving tasks. [PERSON_…" at bounding box center [84, 221] width 129 height 402
click at [214, 165] on div "AS [PERSON_NAME] [DATE] 09:38 AM" at bounding box center [226, 155] width 134 height 28
click at [358, 40] on link "[PERSON_NAME]" at bounding box center [360, 41] width 52 height 11
click at [383, 398] on textarea at bounding box center [512, 398] width 420 height 35
type textarea "w"
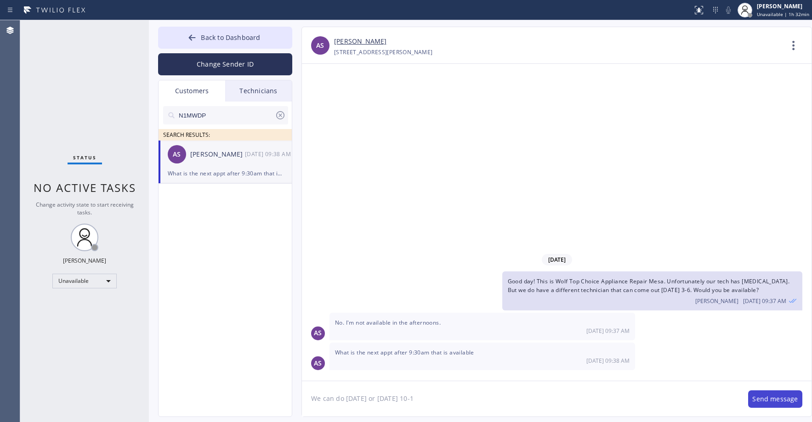
type textarea "We can do [DATE] or [DATE] 10-1"
click at [762, 395] on button "Send message" at bounding box center [775, 399] width 54 height 17
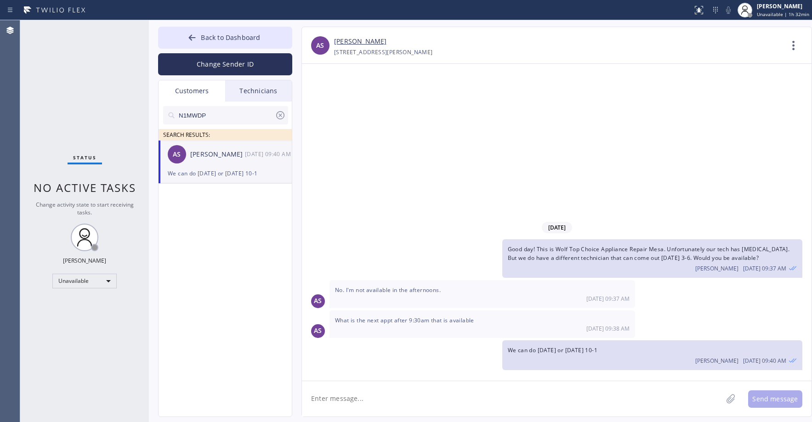
click at [282, 118] on icon at bounding box center [280, 115] width 11 height 11
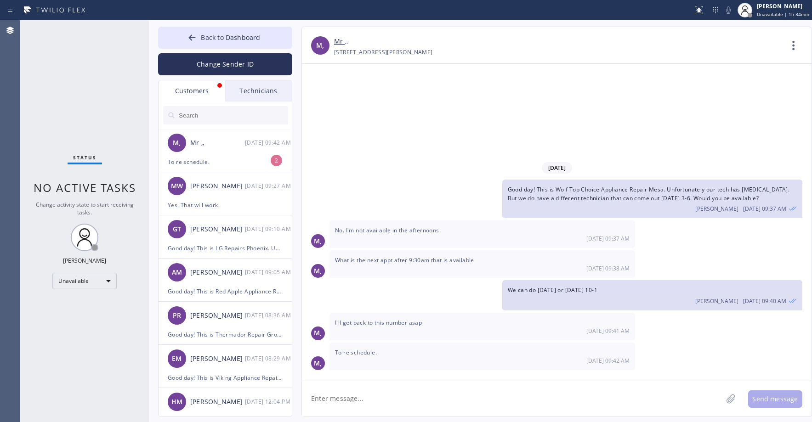
click at [351, 404] on textarea at bounding box center [512, 398] width 420 height 35
type textarea "Alright thank you"
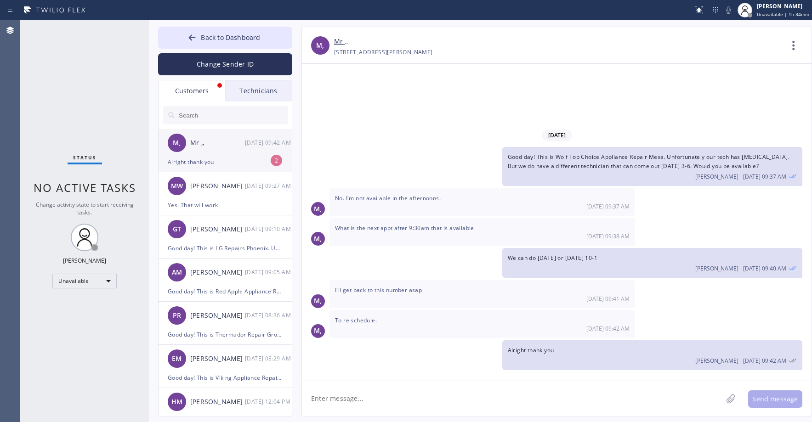
click at [233, 158] on div "Alright thank you" at bounding box center [225, 162] width 115 height 11
click at [221, 31] on button "Back to Dashboard" at bounding box center [225, 38] width 134 height 22
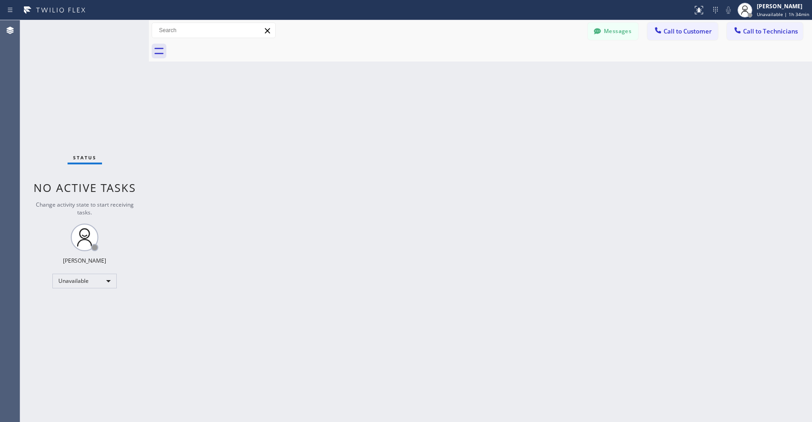
click at [82, 64] on div "Status No active tasks Change activity state to start receiving tasks. [PERSON_…" at bounding box center [84, 221] width 129 height 402
drag, startPoint x: 72, startPoint y: 97, endPoint x: 72, endPoint y: 119, distance: 22.1
click at [73, 100] on div "Status No active tasks Change activity state to start receiving tasks. [PERSON_…" at bounding box center [84, 221] width 129 height 402
drag, startPoint x: 74, startPoint y: 74, endPoint x: 167, endPoint y: 63, distance: 94.4
click at [74, 75] on div "Status No active tasks Change activity state to start receiving tasks. [PERSON_…" at bounding box center [84, 221] width 129 height 402
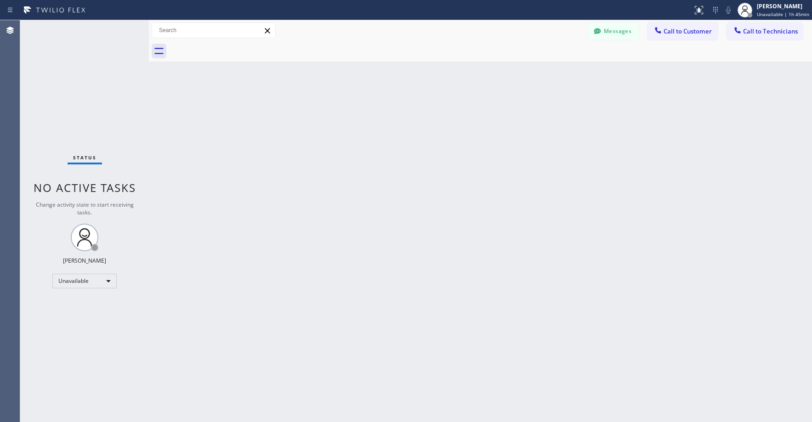
click at [49, 77] on div "Status No active tasks Change activity state to start receiving tasks. [PERSON_…" at bounding box center [84, 221] width 129 height 402
click at [78, 66] on div "Status No active tasks Change activity state to start receiving tasks. [PERSON_…" at bounding box center [84, 221] width 129 height 402
drag, startPoint x: 58, startPoint y: 54, endPoint x: 82, endPoint y: 271, distance: 217.8
click at [58, 56] on div "Status No active tasks Change activity state to start receiving tasks. [PERSON_…" at bounding box center [84, 221] width 129 height 402
drag, startPoint x: 97, startPoint y: 91, endPoint x: 162, endPoint y: 90, distance: 65.3
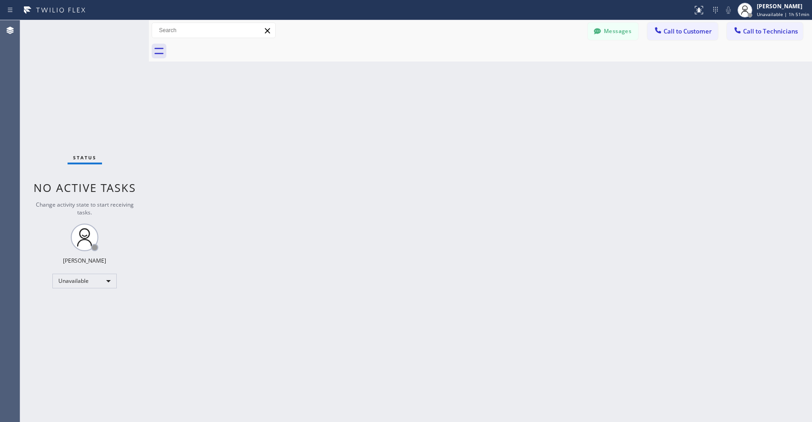
click at [98, 91] on div "Status No active tasks Change activity state to start receiving tasks. [PERSON_…" at bounding box center [84, 221] width 129 height 402
click at [611, 36] on button "Messages" at bounding box center [613, 31] width 51 height 17
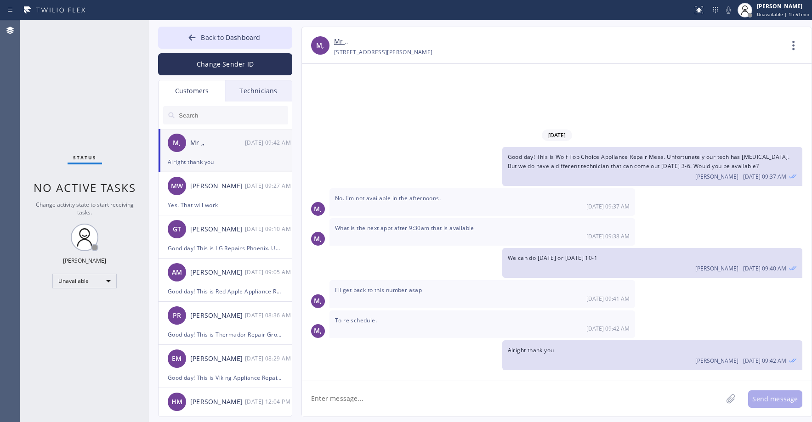
click at [203, 113] on input "text" at bounding box center [233, 115] width 110 height 18
click at [240, 197] on div "MW [PERSON_NAME] [DATE] 09:27 AM" at bounding box center [226, 186] width 134 height 28
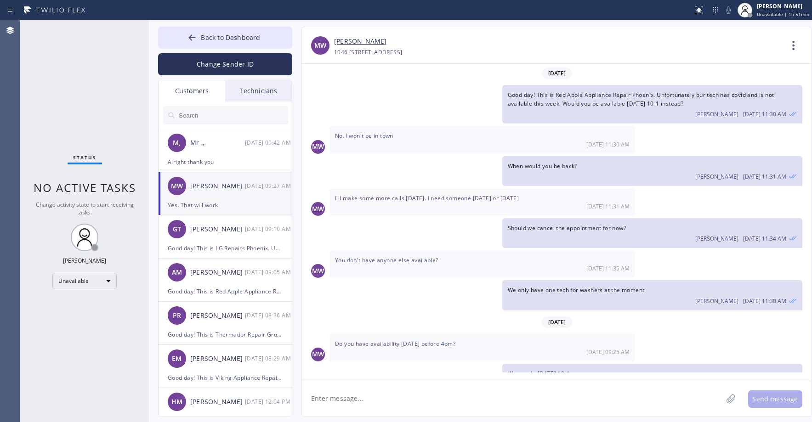
scroll to position [53, 0]
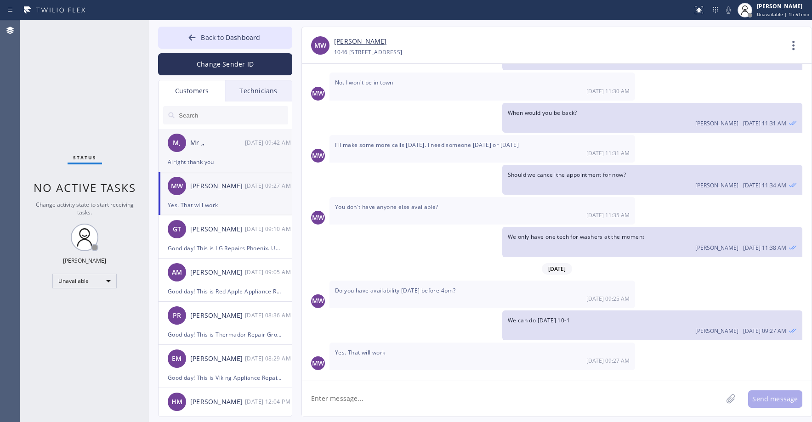
click at [239, 147] on div "Mr ,," at bounding box center [217, 143] width 55 height 11
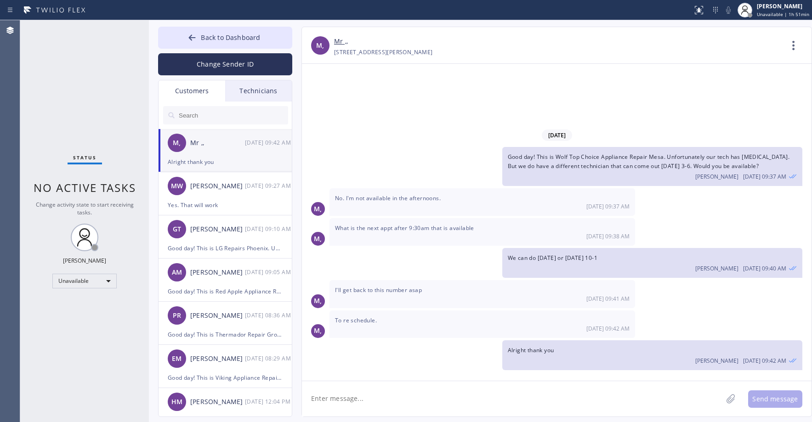
scroll to position [0, 0]
click at [214, 117] on input "text" at bounding box center [233, 115] width 110 height 18
paste input "A9GXVS"
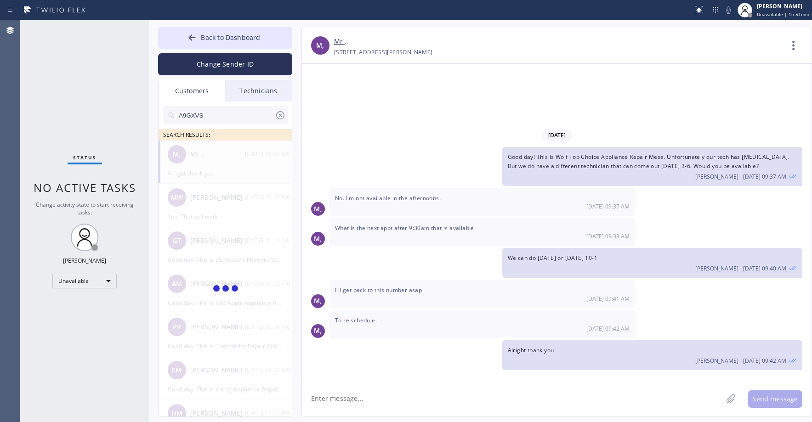
type input "A9GXVS"
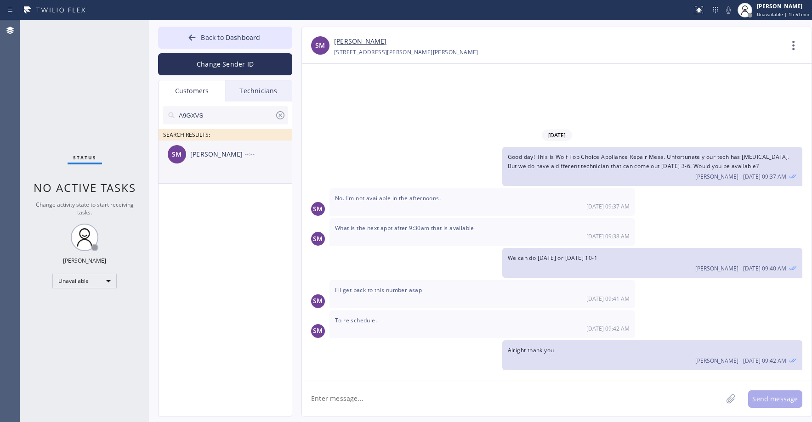
click at [204, 163] on div "SM [PERSON_NAME] --:--" at bounding box center [226, 155] width 134 height 28
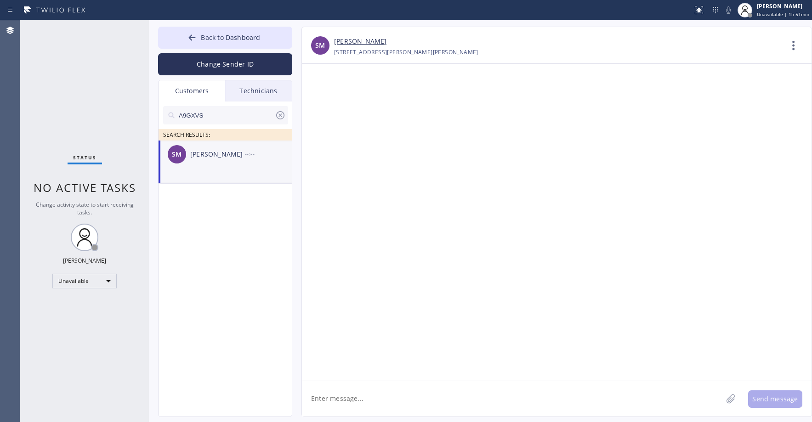
click at [107, 118] on div "Status No active tasks Change activity state to start receiving tasks. [PERSON_…" at bounding box center [84, 221] width 129 height 402
click at [214, 172] on li "SM [PERSON_NAME] --:--" at bounding box center [226, 162] width 134 height 43
click at [74, 89] on div "Status No active tasks Change activity state to start receiving tasks. [PERSON_…" at bounding box center [84, 221] width 129 height 402
click at [371, 407] on textarea at bounding box center [512, 398] width 420 height 35
click at [351, 400] on textarea at bounding box center [512, 398] width 420 height 35
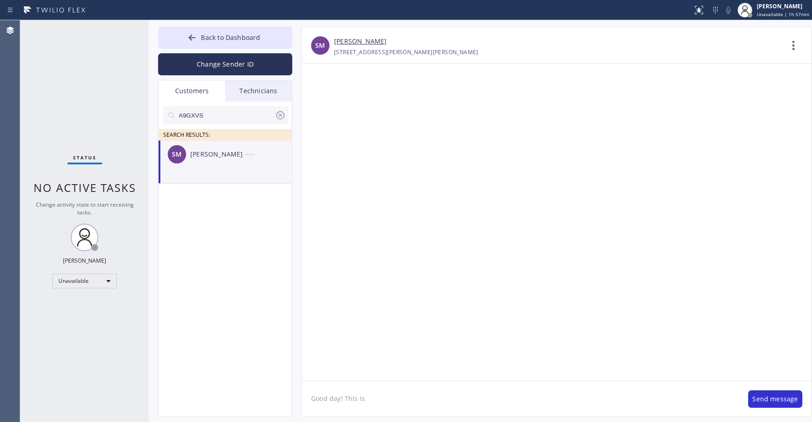
paste textarea "Innovative Appliance Repair Solutions SB"
drag, startPoint x: 76, startPoint y: 77, endPoint x: 118, endPoint y: 133, distance: 69.9
click at [76, 78] on div "Status No active tasks Change activity state to start receiving tasks. [PERSON_…" at bounding box center [84, 221] width 129 height 402
click at [87, 283] on div "Unavailable" at bounding box center [84, 281] width 64 height 15
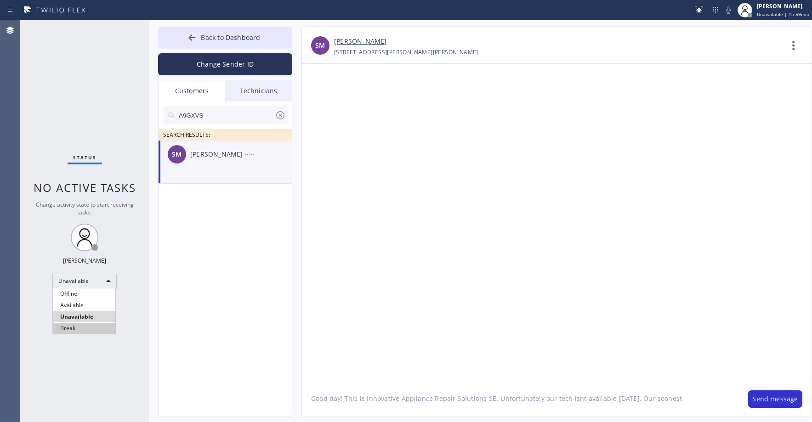
click at [86, 326] on li "Break" at bounding box center [84, 328] width 62 height 11
click at [91, 81] on div "Status No active tasks Change activity state to start receiving tasks. [PERSON_…" at bounding box center [84, 221] width 129 height 402
click at [86, 98] on div "Status No active tasks Change activity state to start receiving tasks. [PERSON_…" at bounding box center [84, 221] width 129 height 402
click at [79, 58] on div "Status No active tasks Change activity state to start receiving tasks. [PERSON_…" at bounding box center [84, 221] width 129 height 402
click at [679, 399] on textarea "Good day! This is Innovative Appliance Repair Solutions SB. Unfortunately our t…" at bounding box center [520, 398] width 437 height 35
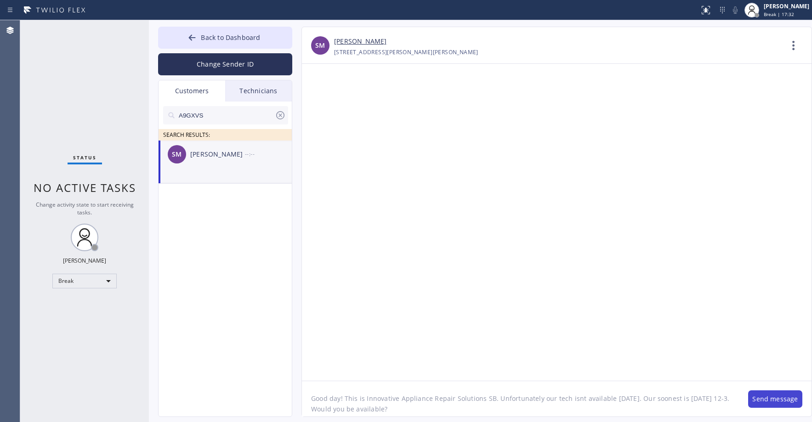
type textarea "Good day! This is Innovative Appliance Repair Solutions SB. Unfortunately our t…"
click at [772, 394] on button "Send message" at bounding box center [775, 399] width 54 height 17
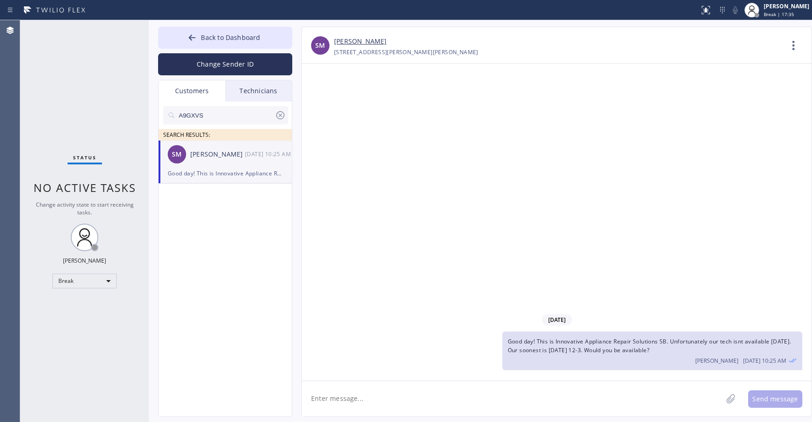
click at [353, 40] on link "[PERSON_NAME]" at bounding box center [360, 41] width 52 height 11
drag, startPoint x: 77, startPoint y: 74, endPoint x: 123, endPoint y: 92, distance: 48.9
click at [78, 74] on div "Status No active tasks Change activity state to start receiving tasks. [PERSON_…" at bounding box center [84, 221] width 129 height 402
click at [212, 37] on span "Back to Dashboard" at bounding box center [230, 37] width 59 height 9
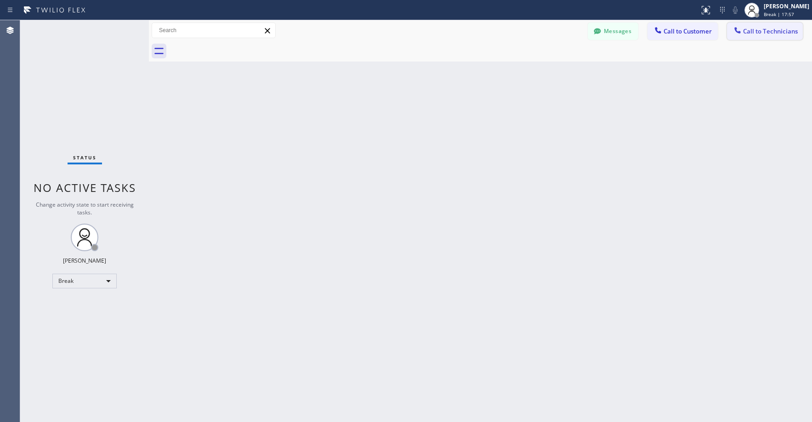
click at [749, 30] on span "Call to Technicians" at bounding box center [770, 31] width 55 height 8
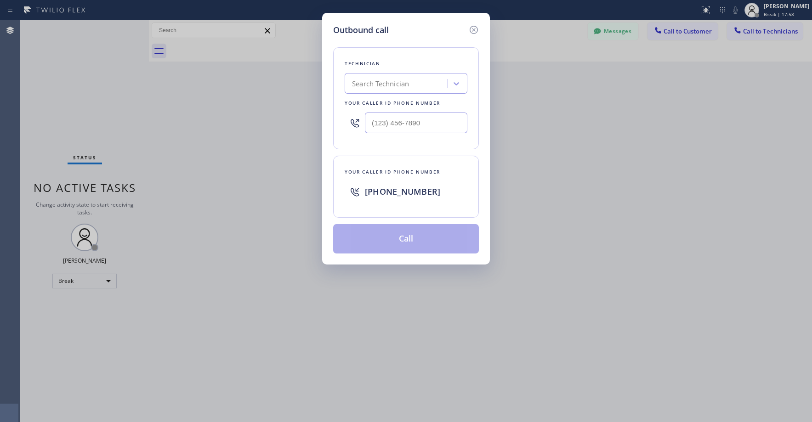
click at [375, 80] on div "Search Technician" at bounding box center [380, 84] width 57 height 11
type input "nizam"
click at [374, 102] on div "[PERSON_NAME]" at bounding box center [406, 103] width 123 height 17
type input "[PHONE_NUMBER]"
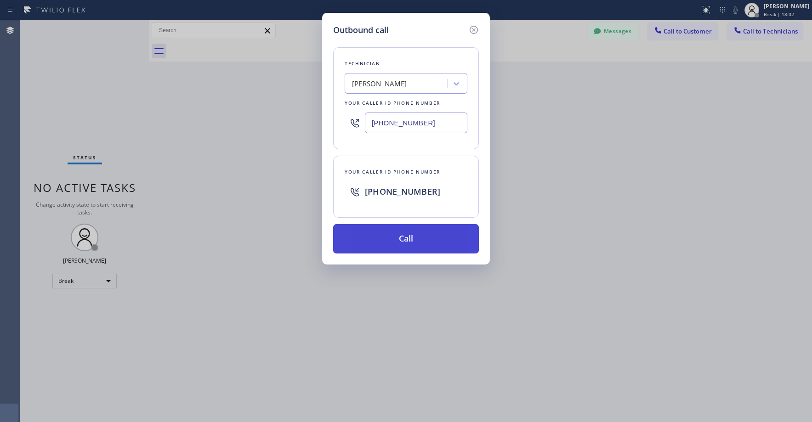
click at [404, 238] on button "Call" at bounding box center [406, 238] width 146 height 29
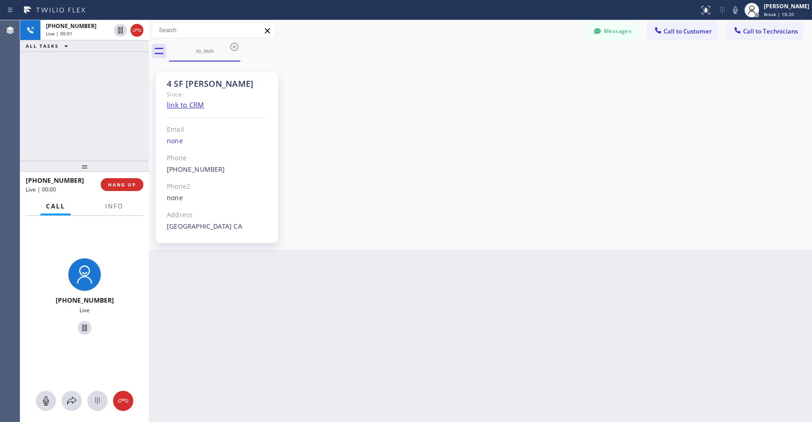
click at [94, 114] on div "[PHONE_NUMBER] Live | 00:01 ALL TASKS ALL TASKS ACTIVE TASKS TASKS IN WRAP UP" at bounding box center [84, 90] width 129 height 141
click at [94, 114] on div "[PHONE_NUMBER] Live | 00:06 ALL TASKS ALL TASKS ACTIVE TASKS TASKS IN WRAP UP" at bounding box center [84, 90] width 129 height 141
click at [79, 130] on div "[PHONE_NUMBER] Live | 02:16 ALL TASKS ALL TASKS ACTIVE TASKS TASKS IN WRAP UP" at bounding box center [84, 90] width 129 height 141
click at [82, 111] on div "[PHONE_NUMBER] Live | 04:20 ALL TASKS ALL TASKS ACTIVE TASKS TASKS IN WRAP UP" at bounding box center [84, 90] width 129 height 141
click at [61, 88] on div "[PHONE_NUMBER] Live | 05:11 ALL TASKS ALL TASKS ACTIVE TASKS TASKS IN WRAP UP" at bounding box center [84, 90] width 129 height 141
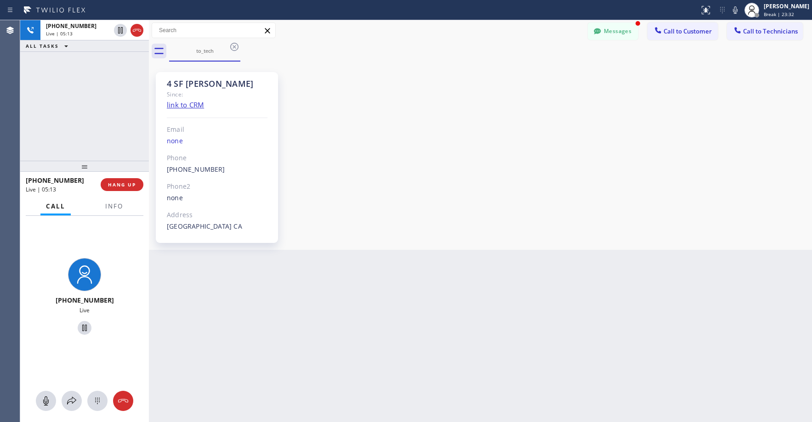
click at [92, 119] on div "[PHONE_NUMBER] Live | 05:13 ALL TASKS ALL TASKS ACTIVE TASKS TASKS IN WRAP UP" at bounding box center [84, 90] width 129 height 141
click at [278, 316] on div "Back to Dashboard Change Sender ID Customers Technicians A9GXVS SEARCH RESULTS:…" at bounding box center [480, 221] width 663 height 402
click at [79, 112] on div "[PHONE_NUMBER] Live | 05:18 ALL TASKS ALL TASKS ACTIVE TASKS TASKS IN WRAP UP" at bounding box center [84, 90] width 129 height 141
click at [99, 112] on div "[PHONE_NUMBER] Live | 05:23 ALL TASKS ALL TASKS ACTIVE TASKS TASKS IN WRAP UP" at bounding box center [84, 90] width 129 height 141
click at [305, 320] on div "Back to Dashboard Change Sender ID Customers Technicians A9GXVS SEARCH RESULTS:…" at bounding box center [480, 221] width 663 height 402
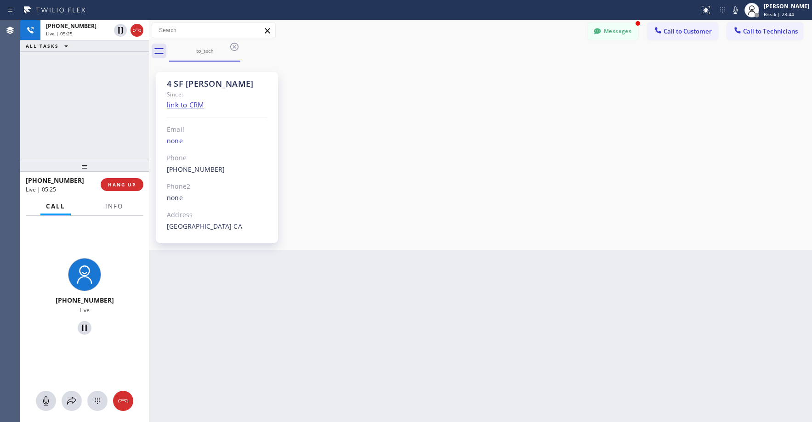
click at [86, 114] on div "[PHONE_NUMBER] Live | 05:25 ALL TASKS ALL TASKS ACTIVE TASKS TASKS IN WRAP UP" at bounding box center [84, 90] width 129 height 141
click at [96, 119] on div "[PHONE_NUMBER] Live | 05:35 ALL TASKS ALL TASKS ACTIVE TASKS TASKS IN WRAP UP" at bounding box center [84, 90] width 129 height 141
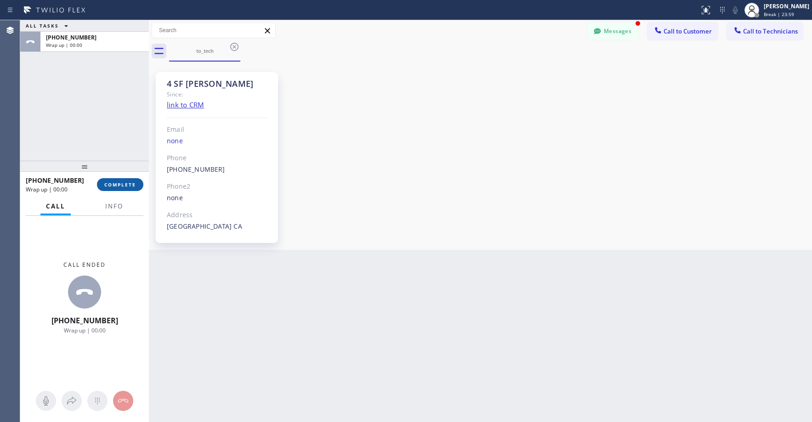
click at [120, 182] on span "COMPLETE" at bounding box center [120, 185] width 32 height 6
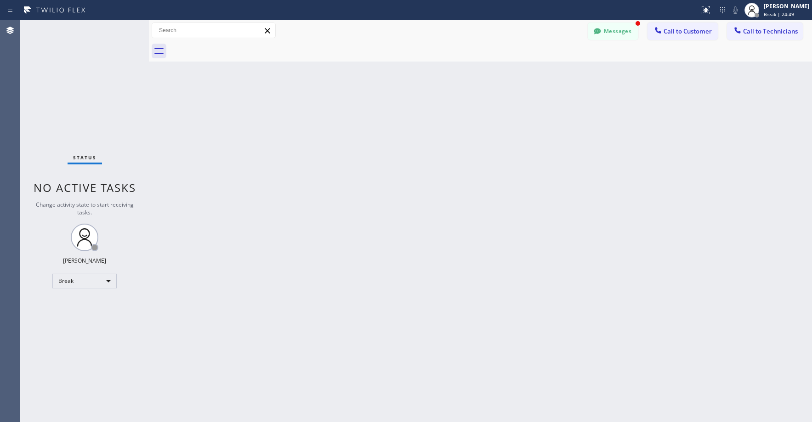
drag, startPoint x: 63, startPoint y: 73, endPoint x: 75, endPoint y: 95, distance: 24.9
click at [64, 73] on div "Status No active tasks Change activity state to start receiving tasks. [PERSON_…" at bounding box center [84, 221] width 129 height 402
click at [78, 282] on div "Break" at bounding box center [84, 281] width 64 height 15
click at [73, 316] on li "Unavailable" at bounding box center [84, 317] width 62 height 11
click at [75, 102] on div "Status No active tasks Change activity state to start receiving tasks. [PERSON_…" at bounding box center [84, 221] width 129 height 402
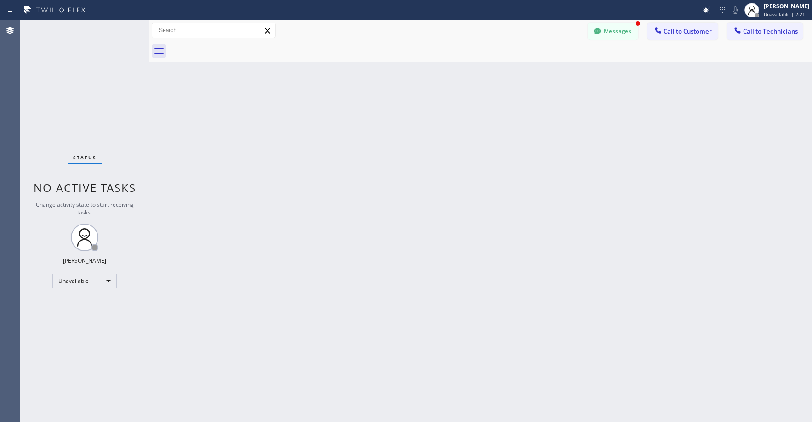
click at [87, 102] on div "Status No active tasks Change activity state to start receiving tasks. [PERSON_…" at bounding box center [84, 221] width 129 height 402
click at [103, 98] on div "Status No active tasks Change activity state to start receiving tasks. [PERSON_…" at bounding box center [84, 221] width 129 height 402
click at [88, 76] on div "Status No active tasks Change activity state to start receiving tasks. [PERSON_…" at bounding box center [84, 221] width 129 height 402
drag, startPoint x: 80, startPoint y: 66, endPoint x: 131, endPoint y: 1, distance: 82.5
click at [81, 66] on div "Status No active tasks Change activity state to start receiving tasks. [PERSON_…" at bounding box center [84, 221] width 129 height 402
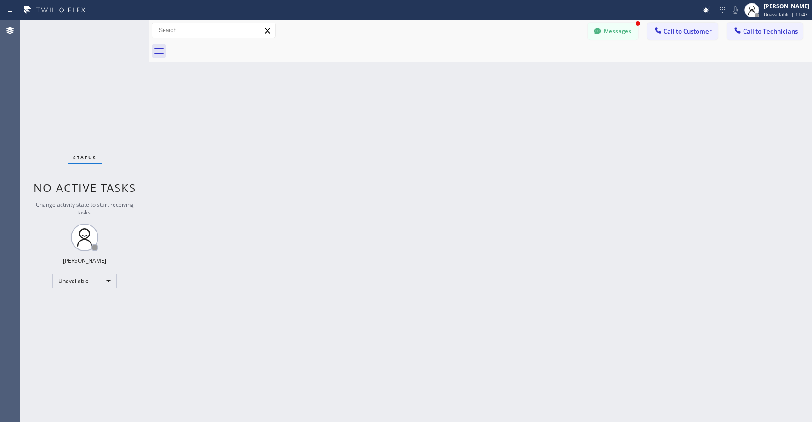
drag, startPoint x: 70, startPoint y: 74, endPoint x: 91, endPoint y: 89, distance: 25.8
click at [71, 74] on div "Status No active tasks Change activity state to start receiving tasks. [PERSON_…" at bounding box center [84, 221] width 129 height 402
click at [79, 102] on div "Status No active tasks Change activity state to start receiving tasks. [PERSON_…" at bounding box center [84, 221] width 129 height 402
click at [617, 37] on button "Messages" at bounding box center [613, 31] width 51 height 17
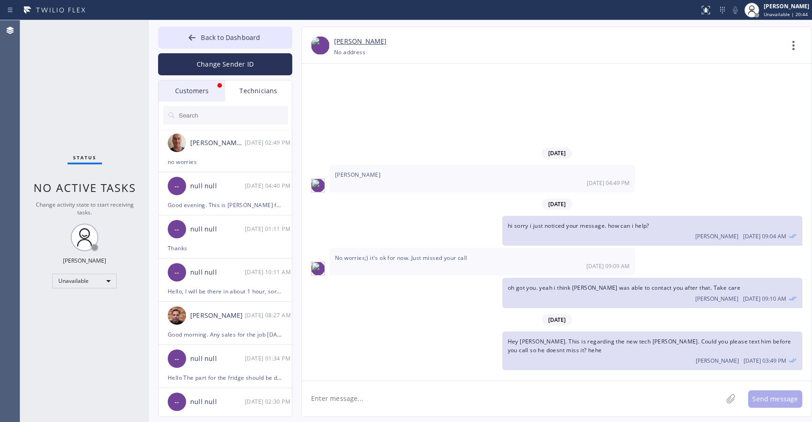
click at [191, 94] on div "Customers" at bounding box center [192, 90] width 67 height 21
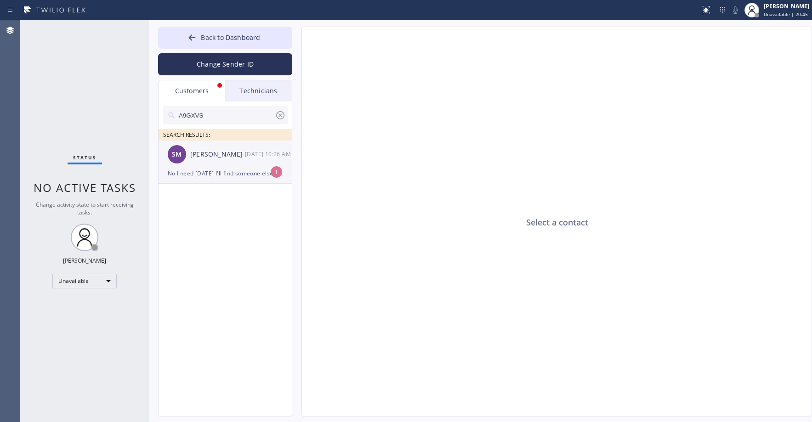
click at [218, 169] on div "No I need [DATE] I'll find someone else if no one can come [DATE]" at bounding box center [225, 173] width 115 height 11
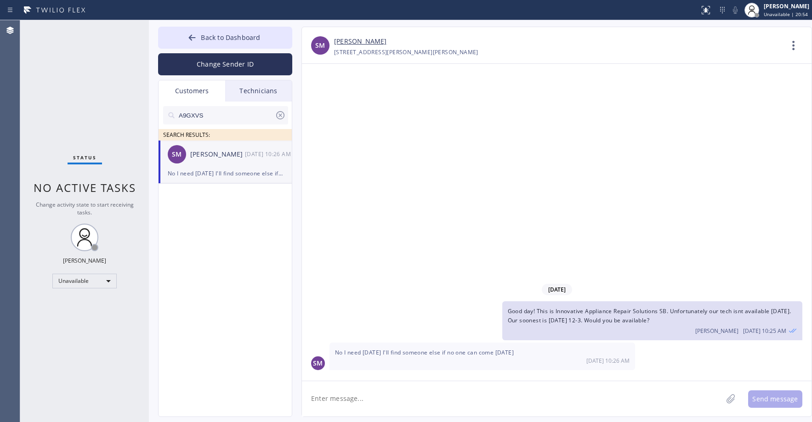
click at [369, 43] on link "[PERSON_NAME]" at bounding box center [360, 41] width 52 height 11
click at [97, 97] on div "Status No active tasks Change activity state to start receiving tasks. [PERSON_…" at bounding box center [84, 221] width 129 height 402
click at [235, 40] on span "Back to Dashboard" at bounding box center [230, 37] width 59 height 9
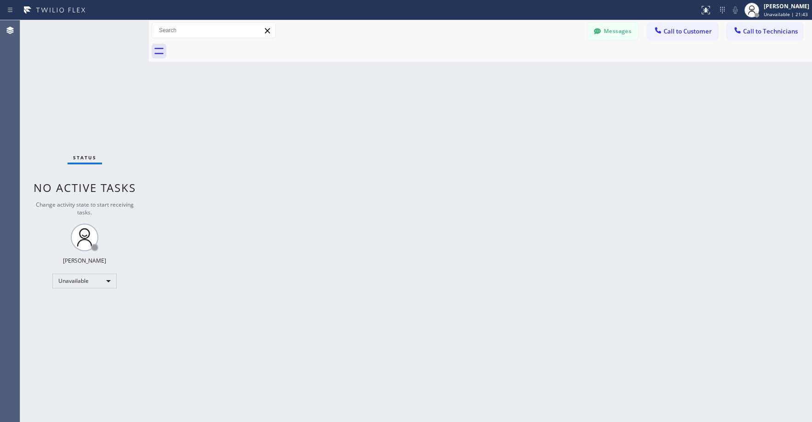
click at [60, 88] on div "Status No active tasks Change activity state to start receiving tasks. [PERSON_…" at bounding box center [84, 221] width 129 height 402
click at [82, 69] on div "Status No active tasks Change activity state to start receiving tasks. [PERSON_…" at bounding box center [84, 221] width 129 height 402
click at [80, 85] on div "Status No active tasks Change activity state to start receiving tasks. [PERSON_…" at bounding box center [84, 221] width 129 height 402
click at [107, 63] on div "Status No active tasks Change activity state to start receiving tasks. [PERSON_…" at bounding box center [84, 221] width 129 height 402
drag, startPoint x: 83, startPoint y: 85, endPoint x: 517, endPoint y: 73, distance: 434.0
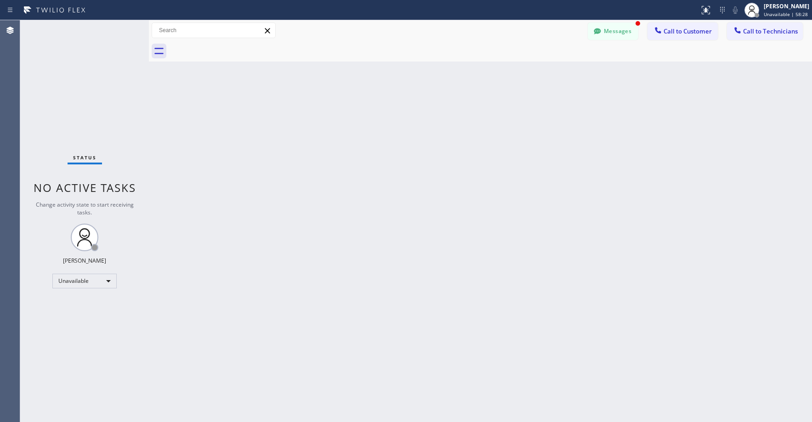
click at [85, 85] on div "Status No active tasks Change activity state to start receiving tasks. [PERSON_…" at bounding box center [84, 221] width 129 height 402
click at [601, 38] on button "Messages" at bounding box center [613, 31] width 51 height 17
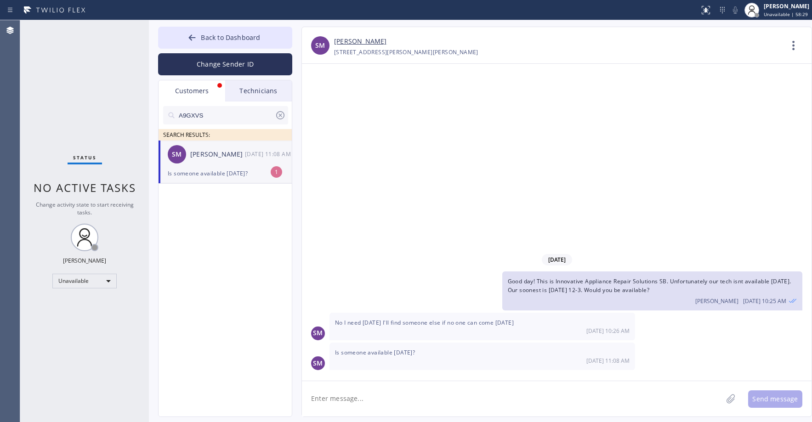
click at [216, 165] on div "SM [PERSON_NAME] [DATE] 11:08 AM" at bounding box center [226, 155] width 134 height 28
click at [356, 403] on textarea at bounding box center [512, 398] width 420 height 35
type textarea "Unfortunately soonest availability we have is [DATE]"
click at [764, 397] on button "Send message" at bounding box center [775, 399] width 54 height 17
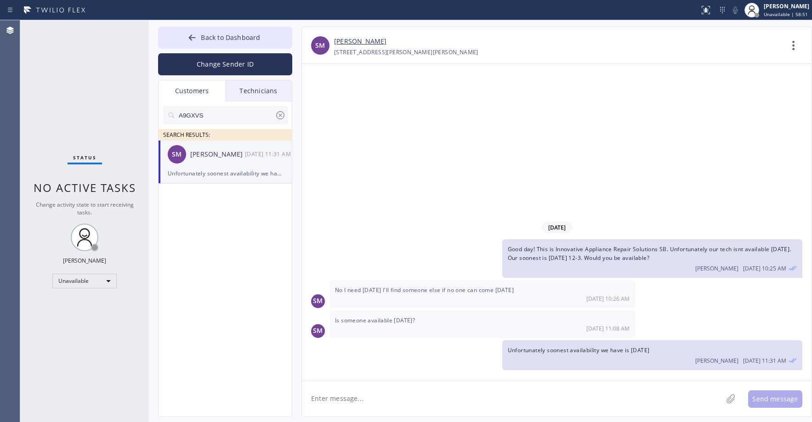
click at [280, 115] on icon at bounding box center [280, 115] width 8 height 8
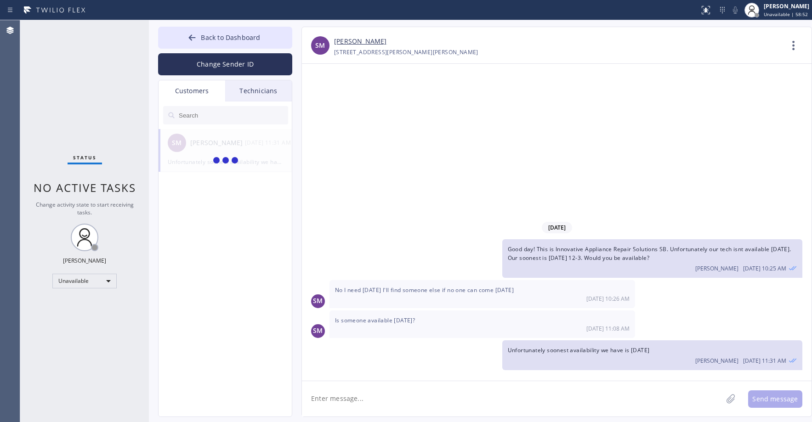
click at [214, 118] on input "text" at bounding box center [233, 115] width 110 height 18
paste input "U4KP75"
type input "U4KP75"
click at [214, 153] on div at bounding box center [226, 173] width 134 height 64
click at [214, 153] on div "[PERSON_NAME]" at bounding box center [217, 154] width 55 height 11
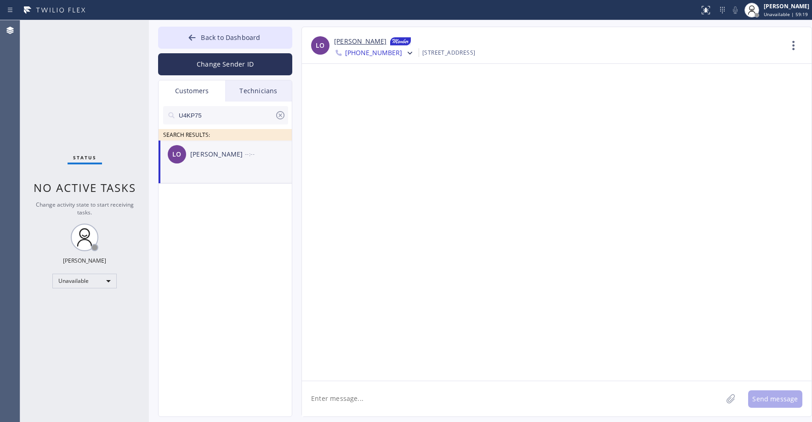
click at [347, 397] on textarea at bounding box center [512, 398] width 420 height 35
type textarea "Good day! This is 5 Star Appliance Repair. The tech informed us he will be runn…"
click at [765, 399] on button "Send message" at bounding box center [775, 399] width 54 height 17
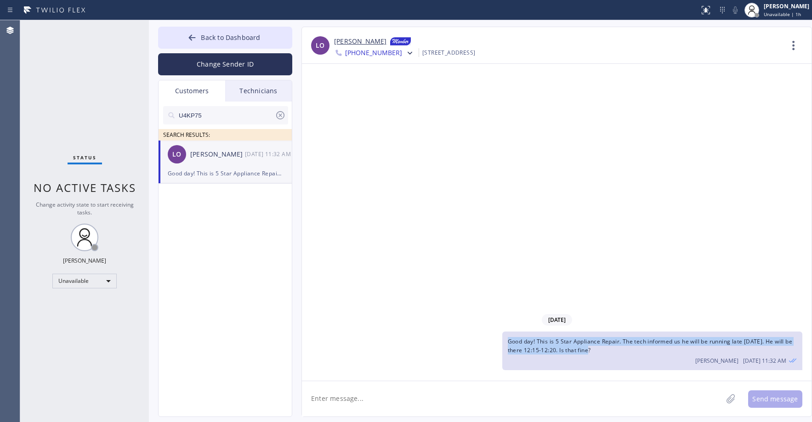
drag, startPoint x: 602, startPoint y: 352, endPoint x: 508, endPoint y: 343, distance: 94.6
click at [508, 343] on div "Good day! This is 5 Star Appliance Repair. The tech informed us he will be runn…" at bounding box center [652, 351] width 300 height 39
copy span "Good day! This is 5 Star Appliance Repair. The tech informed us he will be runn…"
click at [370, 55] on span "[PHONE_NUMBER]" at bounding box center [373, 53] width 57 height 11
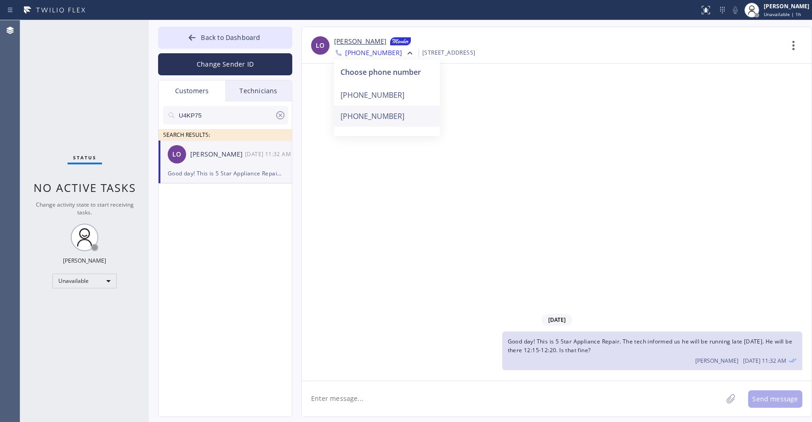
click at [374, 119] on div "[PHONE_NUMBER]" at bounding box center [387, 116] width 106 height 21
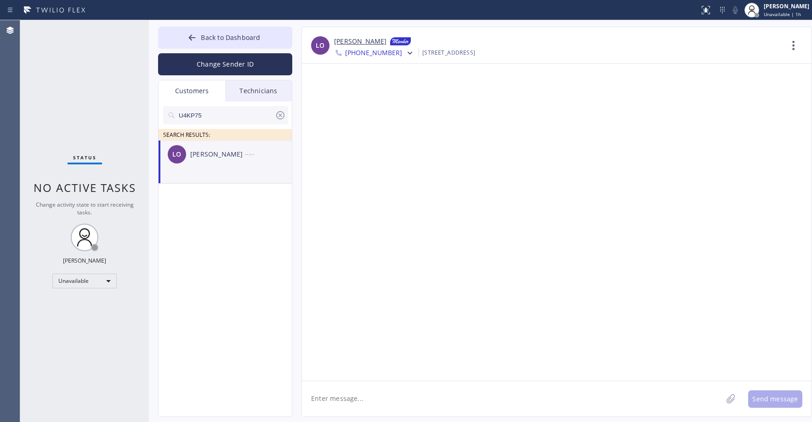
click at [380, 56] on span "[PHONE_NUMBER]" at bounding box center [373, 53] width 57 height 11
click at [383, 122] on div "[PHONE_NUMBER]" at bounding box center [387, 116] width 106 height 21
click at [380, 393] on textarea at bounding box center [512, 398] width 420 height 35
paste textarea "Good day! This is 5 Star Appliance Repair. The tech informed us he will be runn…"
type textarea "Good day! This is 5 Star Appliance Repair. The tech informed us he will be runn…"
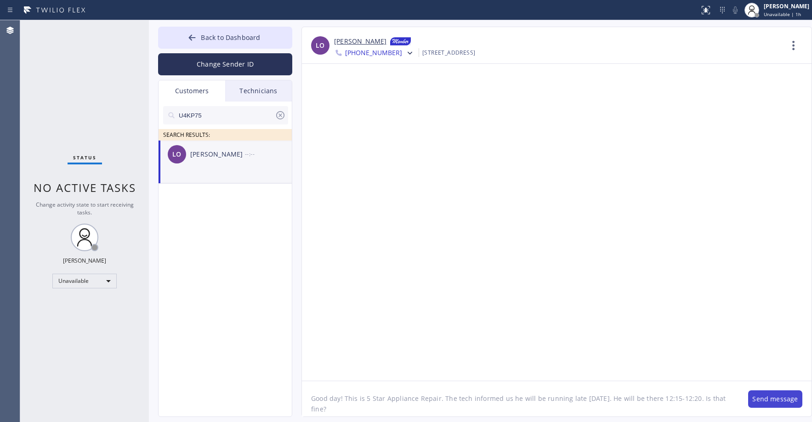
click at [784, 397] on button "Send message" at bounding box center [775, 399] width 54 height 17
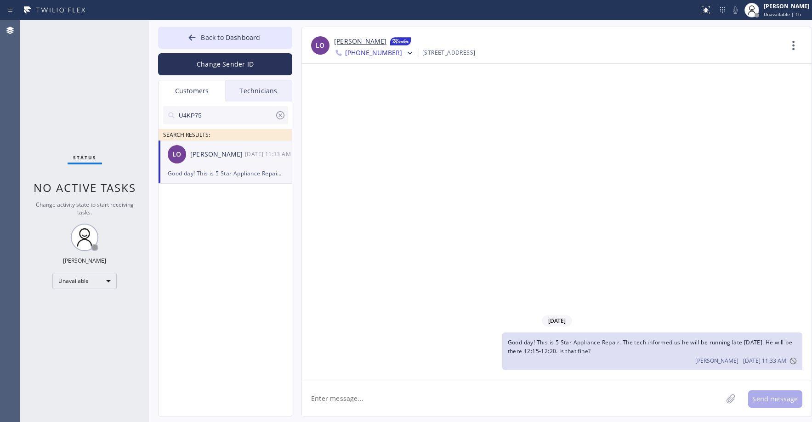
click at [363, 51] on span "[PHONE_NUMBER]" at bounding box center [373, 53] width 57 height 11
click at [373, 89] on div "[PHONE_NUMBER]" at bounding box center [387, 95] width 106 height 21
click at [395, 399] on textarea at bounding box center [512, 398] width 420 height 35
click at [80, 75] on div "Status No active tasks Change activity state to start receiving tasks. [PERSON_…" at bounding box center [84, 221] width 129 height 402
click at [235, 34] on span "Back to Dashboard" at bounding box center [230, 37] width 59 height 9
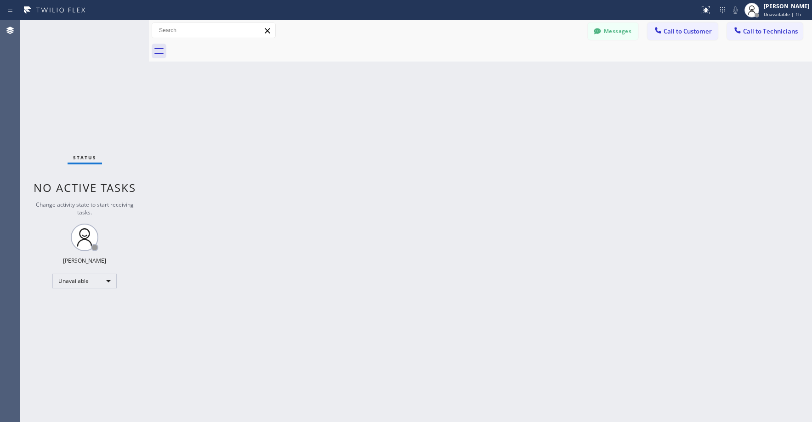
click at [79, 73] on div "Status No active tasks Change activity state to start receiving tasks. [PERSON_…" at bounding box center [84, 221] width 129 height 402
click at [83, 62] on div "Status No active tasks Change activity state to start receiving tasks. [PERSON_…" at bounding box center [84, 221] width 129 height 402
click at [612, 39] on button "Messages" at bounding box center [613, 31] width 51 height 17
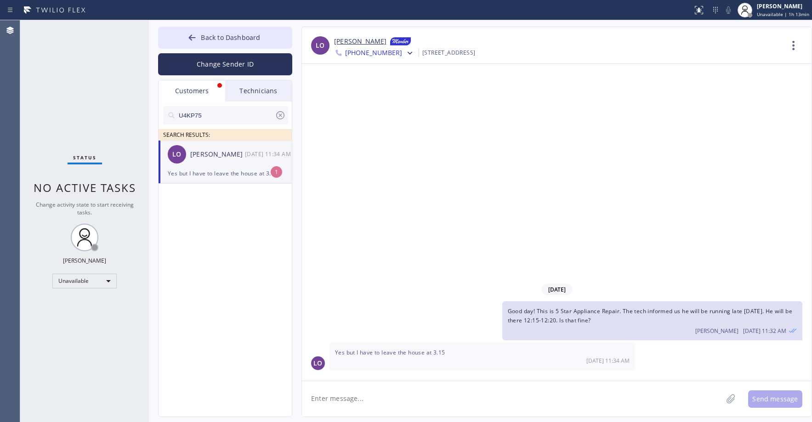
click at [228, 172] on div "Yes but I have to leave the house at 3.15" at bounding box center [225, 173] width 115 height 11
click at [372, 398] on textarea at bounding box center [512, 398] width 420 height 35
type textarea "Alright thank you"
click at [763, 396] on button "Send message" at bounding box center [775, 399] width 54 height 17
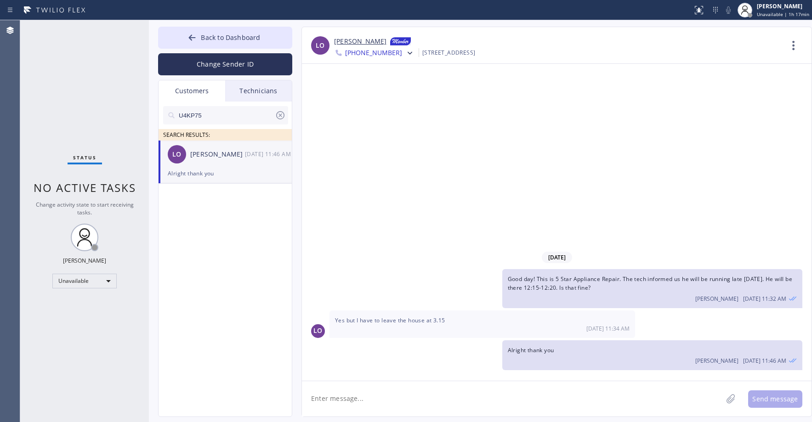
click at [104, 92] on div "Status No active tasks Change activity state to start receiving tasks. [PERSON_…" at bounding box center [84, 221] width 129 height 402
click at [227, 37] on span "Back to Dashboard" at bounding box center [230, 37] width 59 height 9
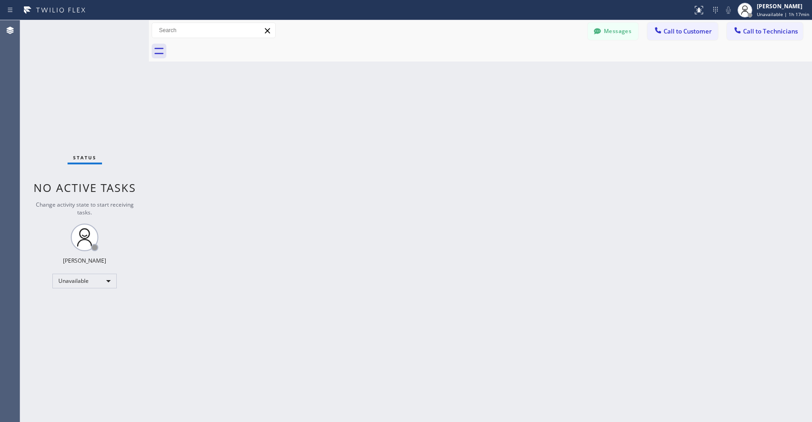
click at [87, 80] on div "Status No active tasks Change activity state to start receiving tasks. [PERSON_…" at bounding box center [84, 221] width 129 height 402
click at [760, 28] on span "Call to Technicians" at bounding box center [770, 31] width 55 height 8
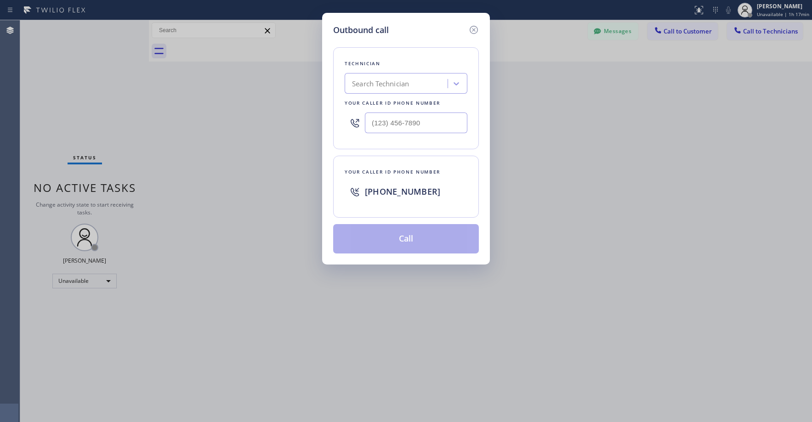
click at [415, 85] on div "Search Technician" at bounding box center [397, 84] width 100 height 16
type input "oc victor"
click at [381, 105] on div "[PERSON_NAME]" at bounding box center [406, 103] width 123 height 17
type input "[PHONE_NUMBER]"
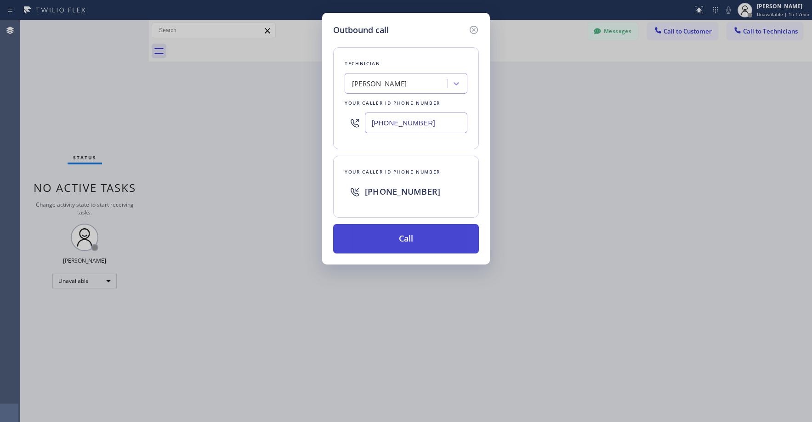
click at [409, 240] on button "Call" at bounding box center [406, 238] width 146 height 29
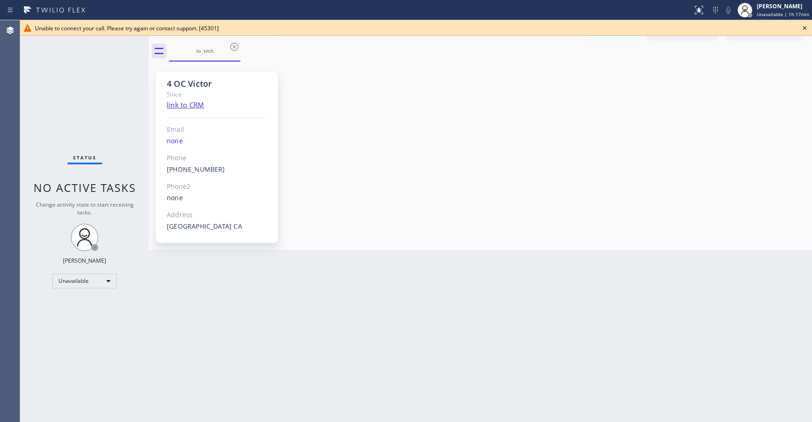
drag, startPoint x: 81, startPoint y: 108, endPoint x: 57, endPoint y: 233, distance: 128.3
click at [81, 108] on div "Status No active tasks Change activity state to start receiving tasks. [PERSON_…" at bounding box center [84, 221] width 129 height 402
click at [70, 75] on div "Status No active tasks Change activity state to start receiving tasks. [PERSON_…" at bounding box center [84, 221] width 129 height 402
click at [805, 28] on icon at bounding box center [805, 28] width 4 height 4
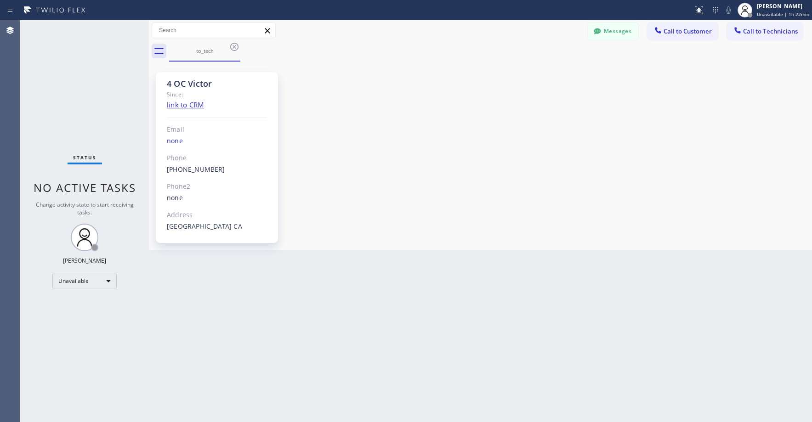
drag, startPoint x: 506, startPoint y: 117, endPoint x: 359, endPoint y: 115, distance: 147.1
click at [502, 117] on div "4 OC Victor Since: link to CRM Email none Phone [PHONE_NUMBER] Outbound call Te…" at bounding box center [480, 156] width 659 height 184
click at [104, 83] on div "Status No active tasks Change activity state to start receiving tasks. [PERSON_…" at bounding box center [84, 221] width 129 height 402
click at [233, 45] on icon at bounding box center [234, 46] width 11 height 11
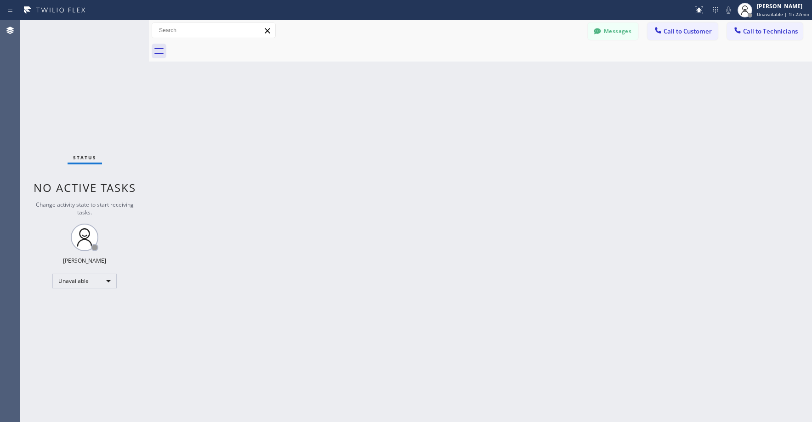
click at [108, 70] on div "Status No active tasks Change activity state to start receiving tasks. [PERSON_…" at bounding box center [84, 221] width 129 height 402
click at [56, 92] on div "Status No active tasks Change activity state to start receiving tasks. [PERSON_…" at bounding box center [84, 221] width 129 height 402
click at [87, 74] on div "Status No active tasks Change activity state to start receiving tasks. [PERSON_…" at bounding box center [84, 221] width 129 height 402
click at [86, 72] on div "Status No active tasks Change activity state to start receiving tasks. [PERSON_…" at bounding box center [84, 221] width 129 height 402
click at [69, 282] on div "Unavailable" at bounding box center [84, 281] width 64 height 15
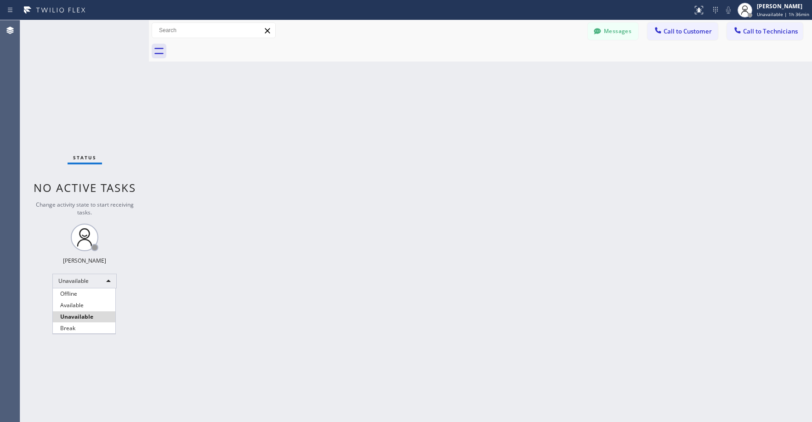
click at [86, 326] on li "Break" at bounding box center [84, 328] width 62 height 11
click at [89, 85] on div "Status No active tasks Change activity state to start receiving tasks. [PERSON_…" at bounding box center [84, 221] width 129 height 402
click at [114, 97] on div "Status No active tasks Change activity state to start receiving tasks. [PERSON_…" at bounding box center [84, 221] width 129 height 402
click at [85, 69] on div "Status No active tasks Change activity state to start receiving tasks. [PERSON_…" at bounding box center [84, 221] width 129 height 402
